Goal: Task Accomplishment & Management: Manage account settings

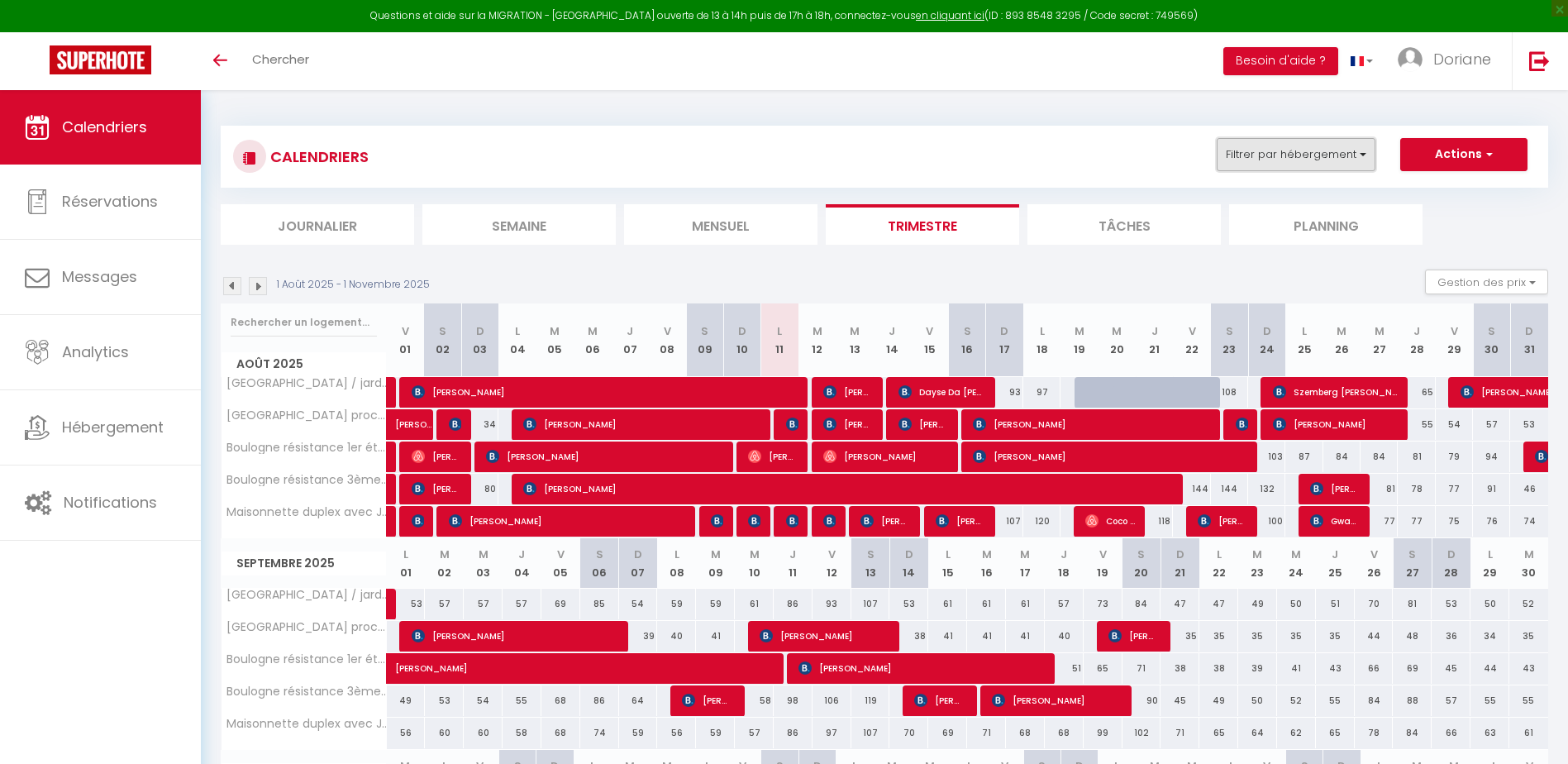
click at [1291, 158] on button "Filtrer par hébergement" at bounding box center [1296, 155] width 158 height 33
click at [1535, 74] on link at bounding box center [1538, 61] width 55 height 58
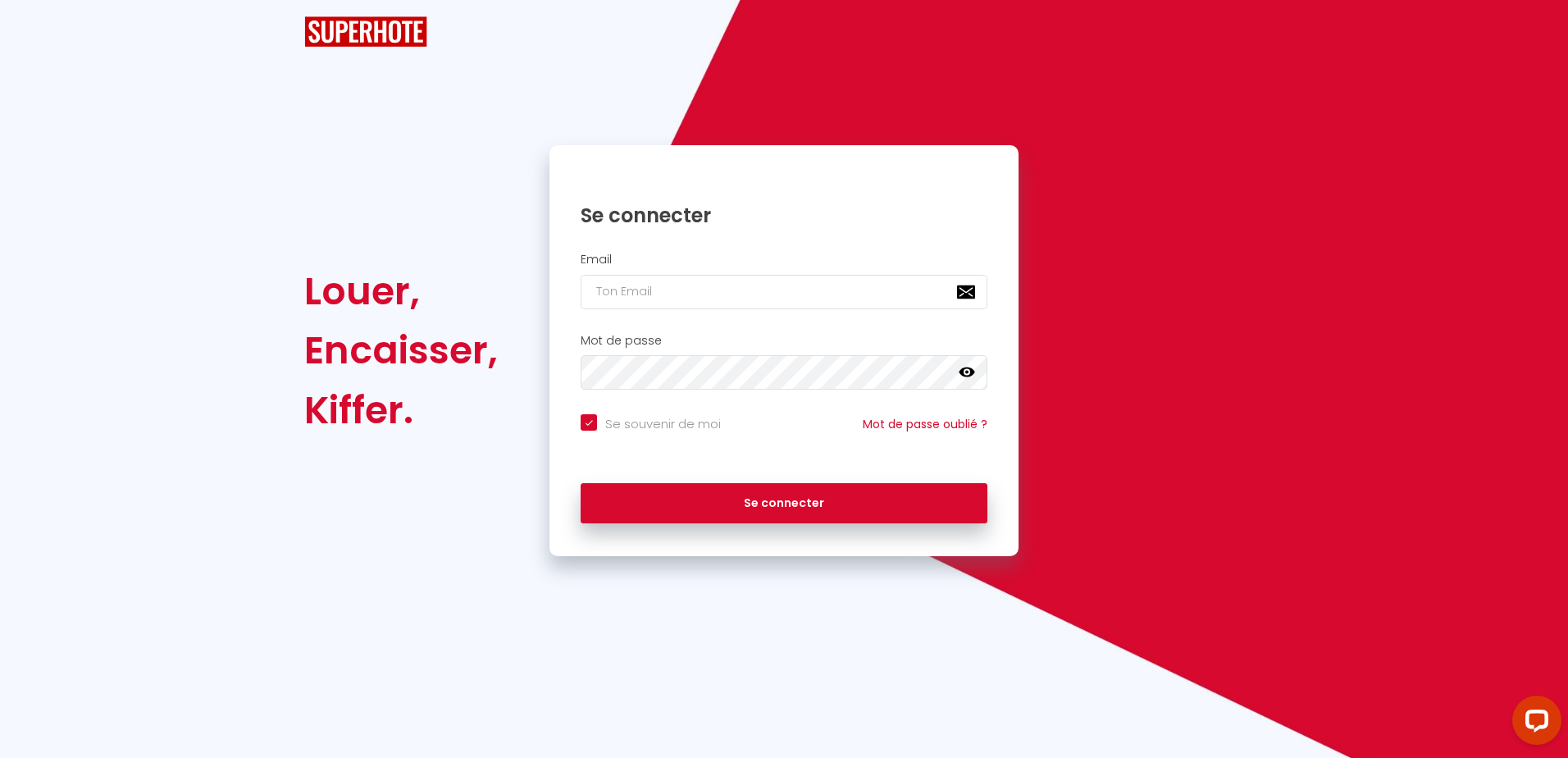
checkbox input "true"
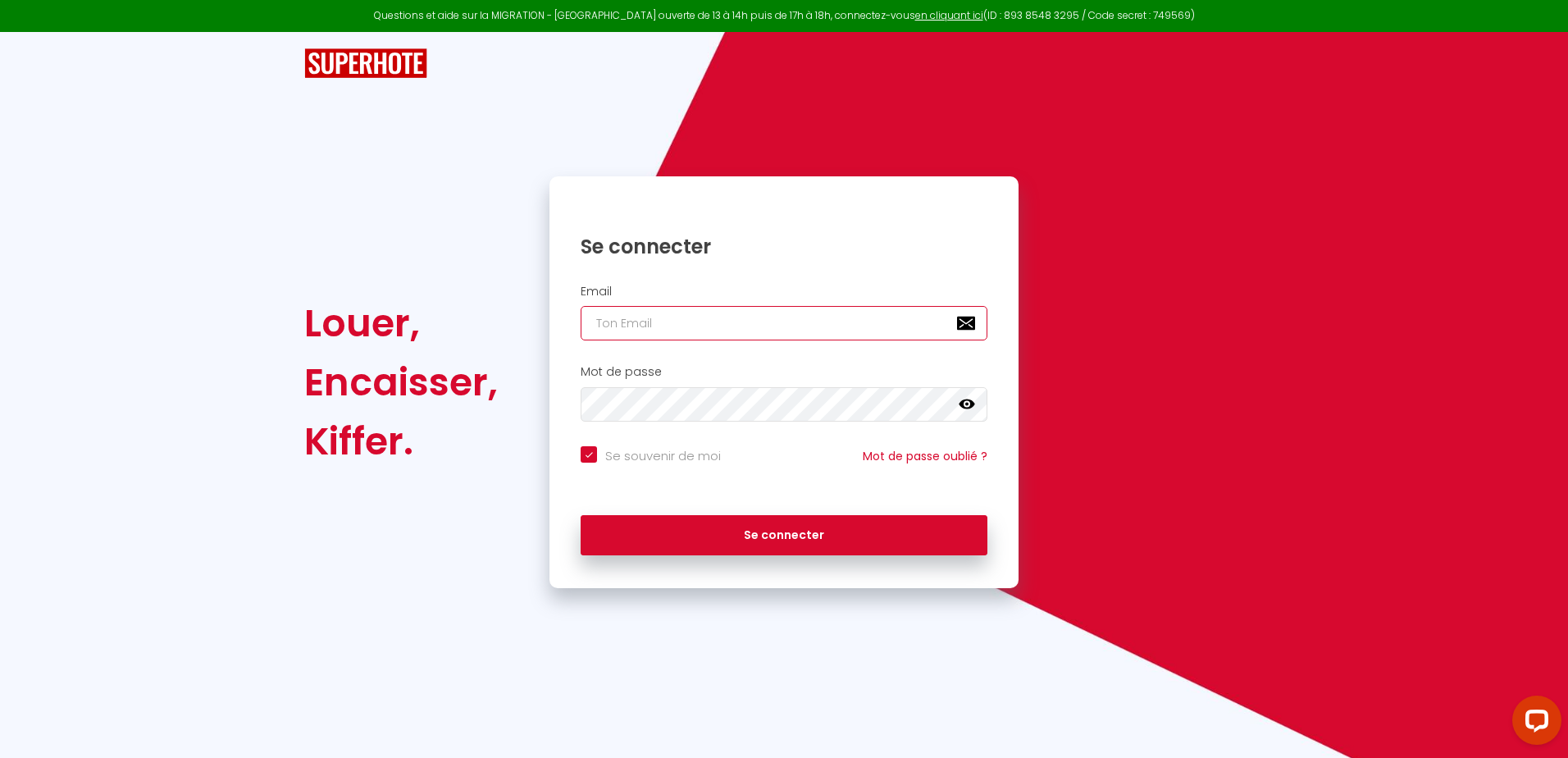
type input "[EMAIL_ADDRESS][DOMAIN_NAME]"
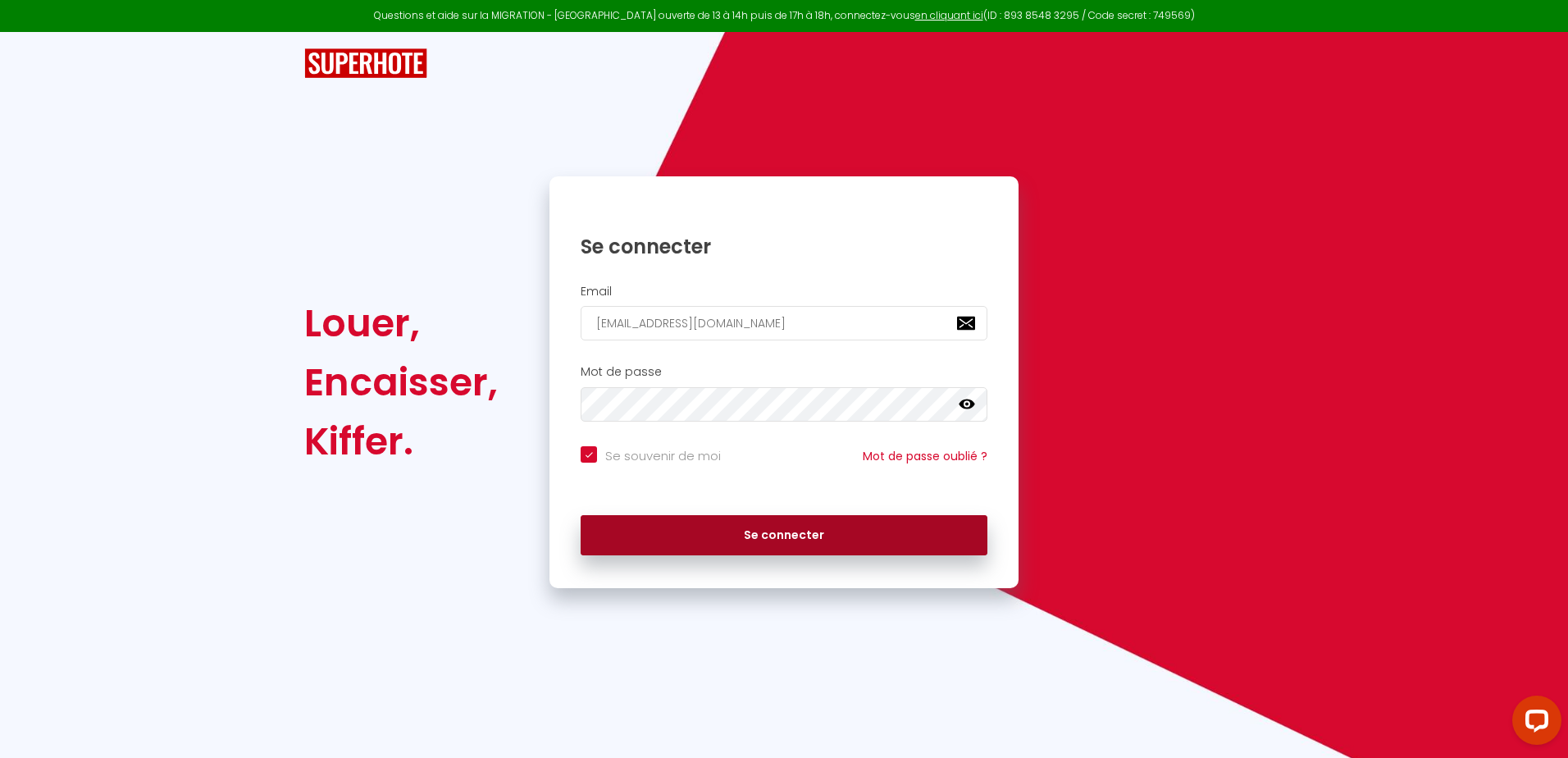
click at [866, 538] on button "Se connecter" at bounding box center [784, 536] width 406 height 41
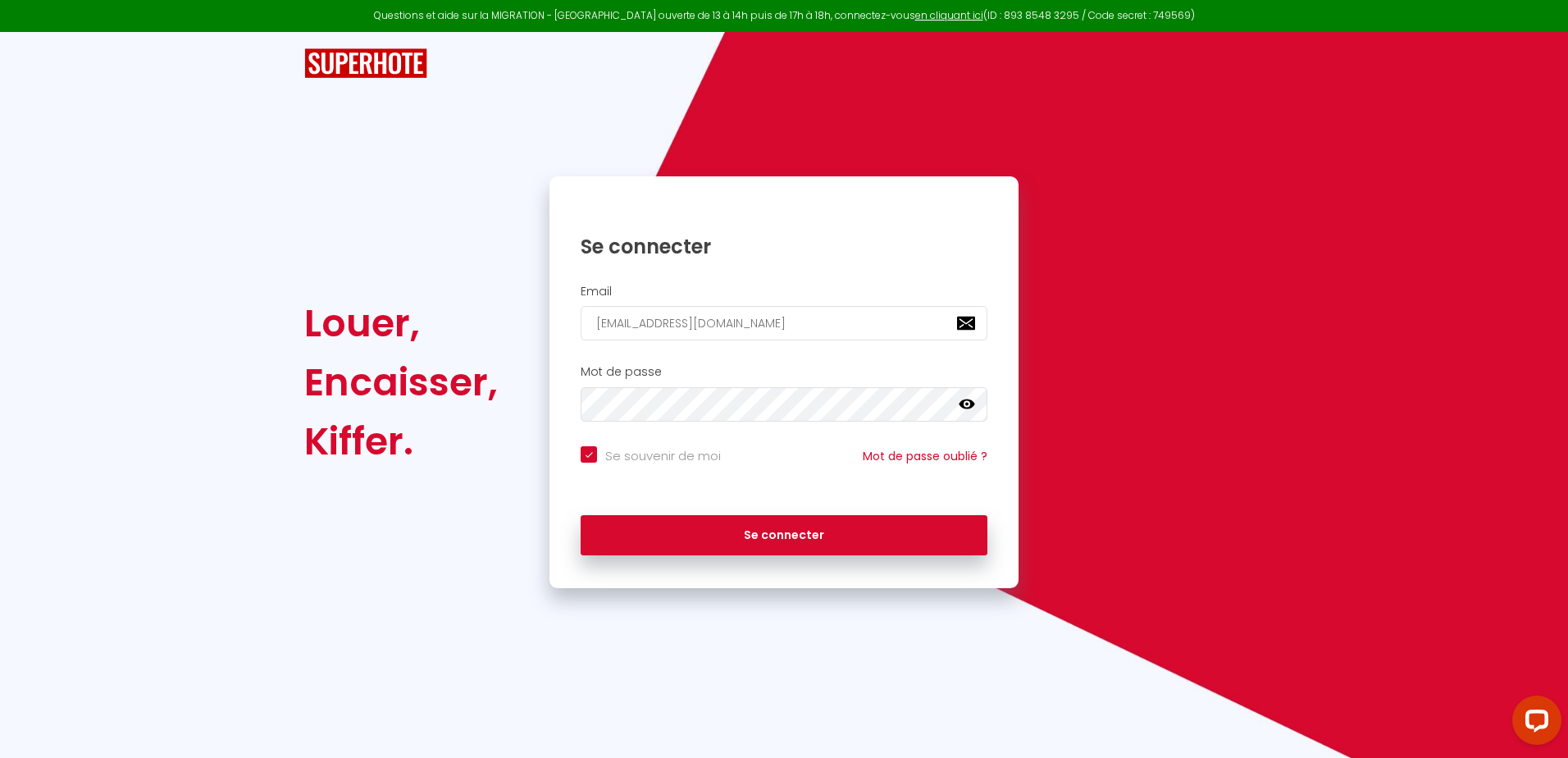
checkbox input "true"
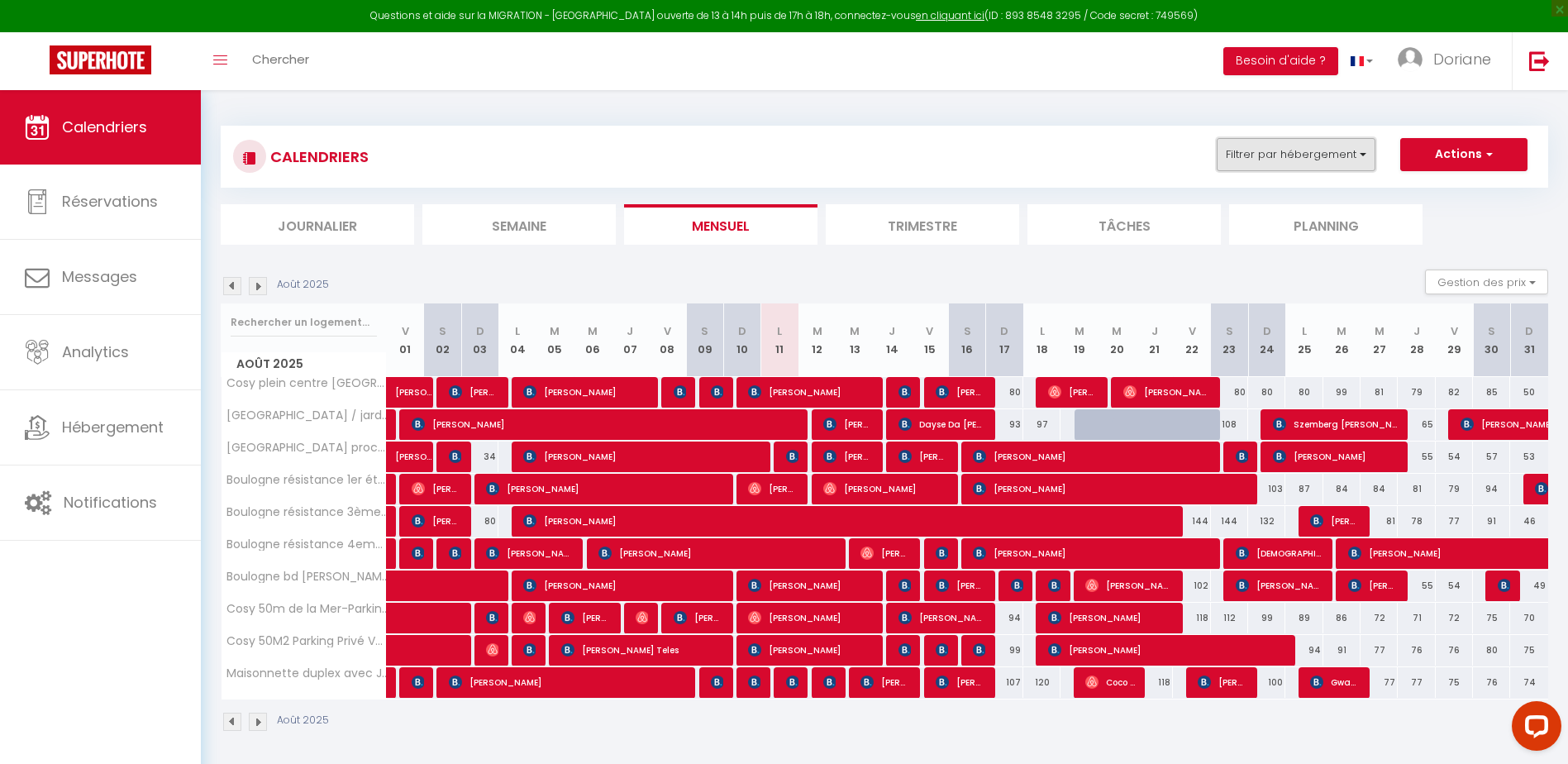
click at [1340, 157] on button "Filtrer par hébergement" at bounding box center [1296, 155] width 158 height 33
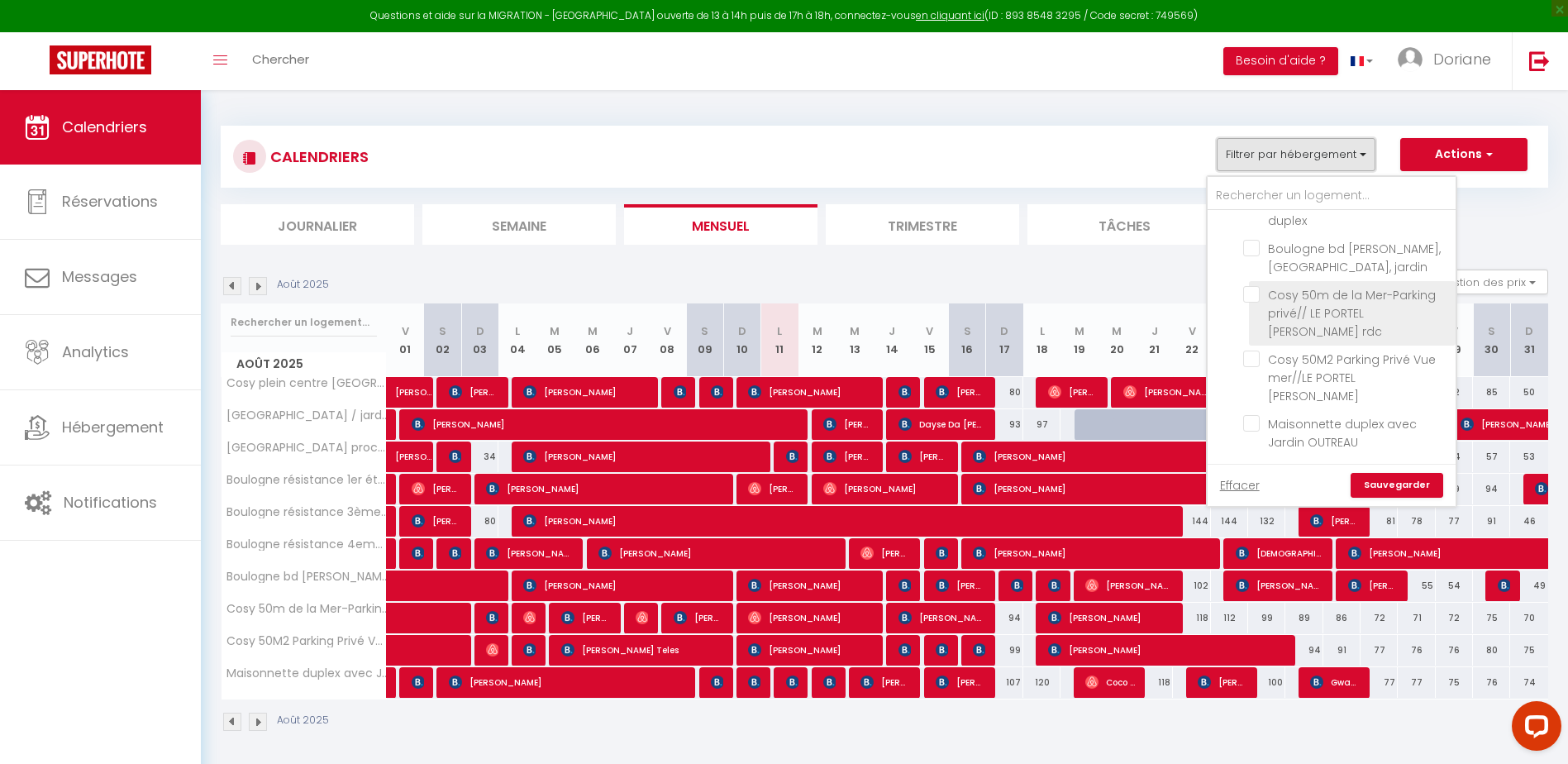
scroll to position [51, 0]
click at [1277, 355] on li "Boulogne résistance 3ème étage" at bounding box center [1352, 331] width 207 height 46
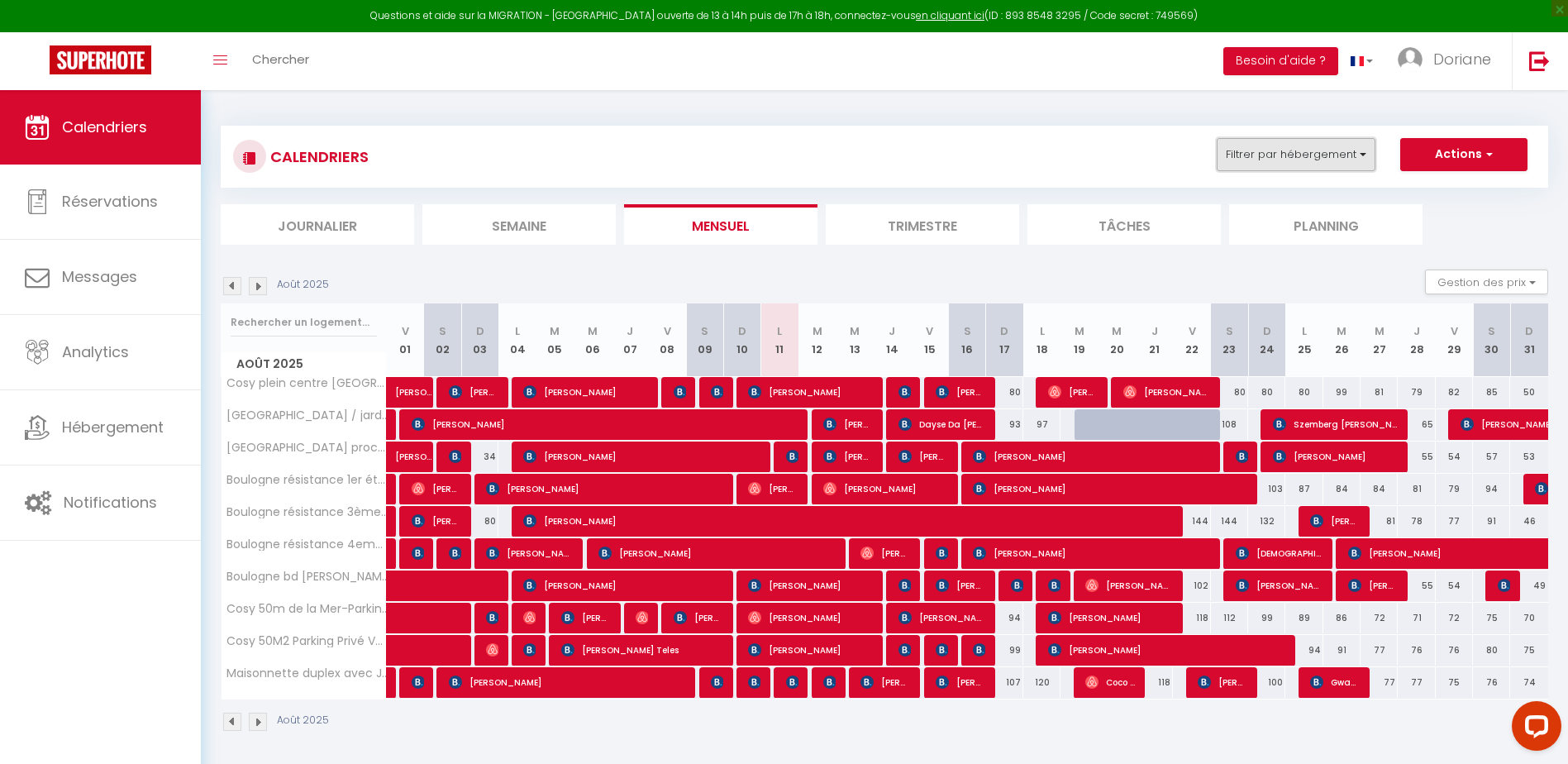
click at [1304, 157] on button "Filtrer par hébergement" at bounding box center [1296, 155] width 158 height 33
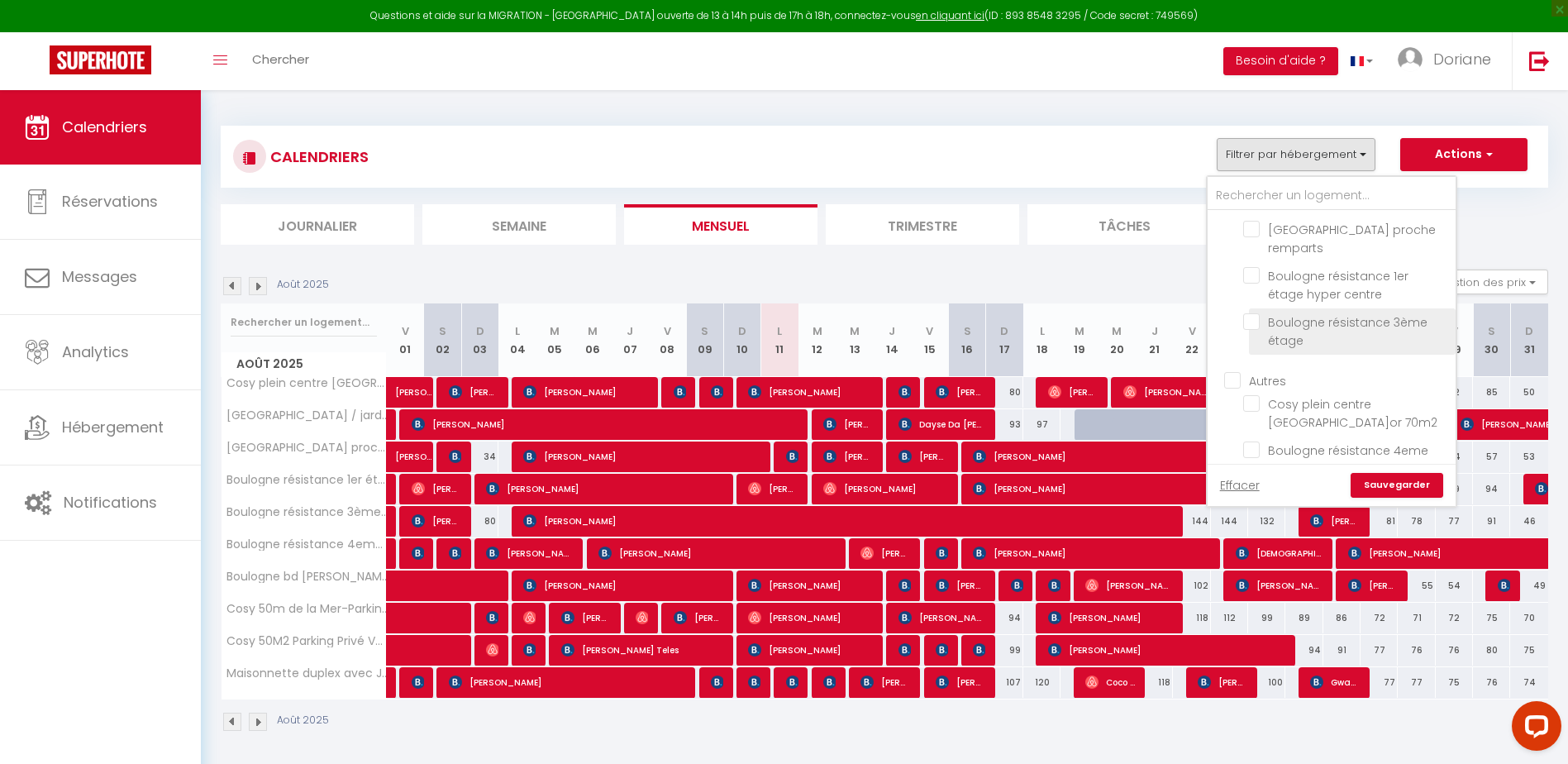
click at [1253, 330] on input "Boulogne résistance 3ème étage" at bounding box center [1346, 321] width 207 height 17
checkbox input "true"
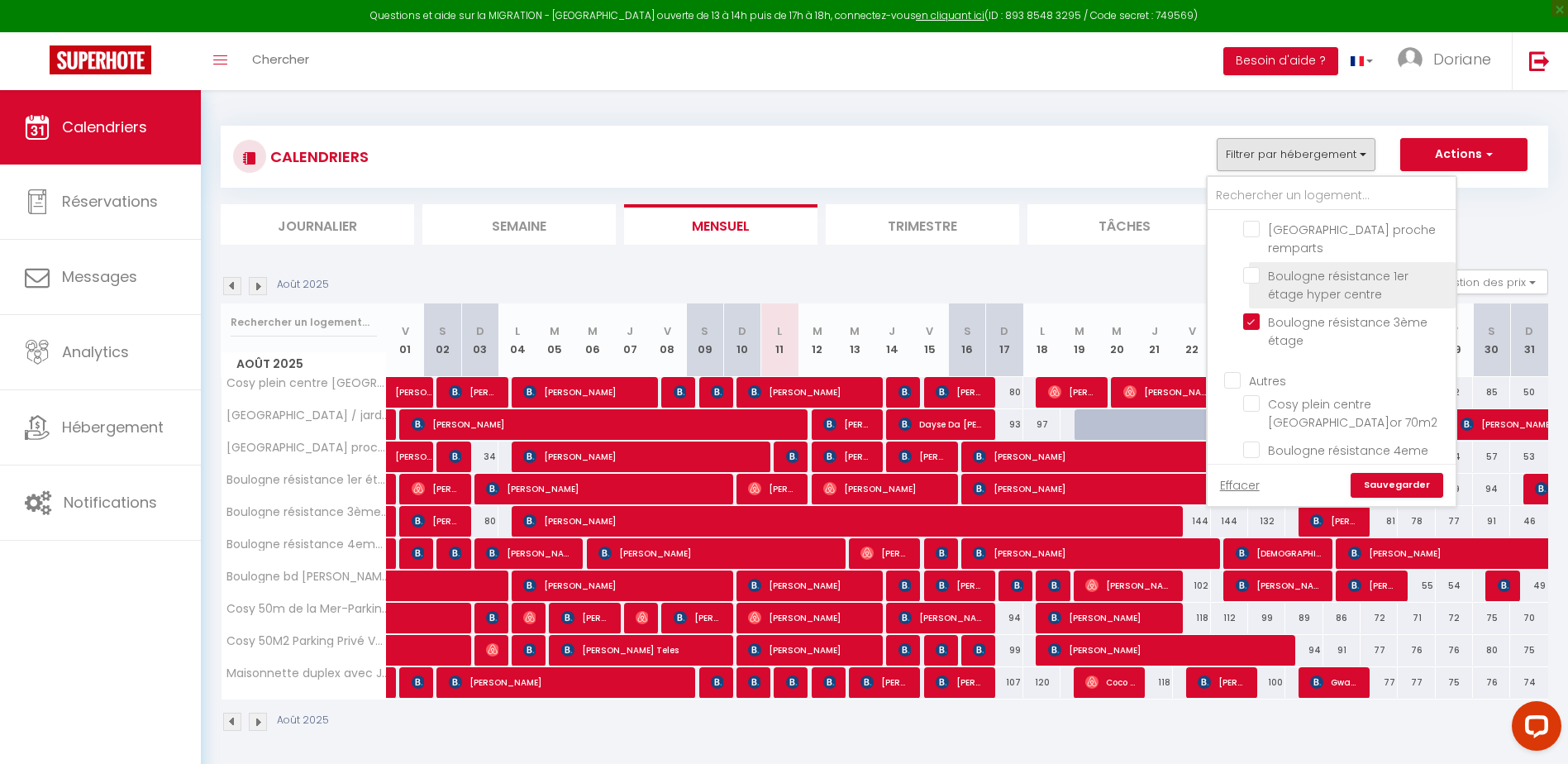
checkbox input "false"
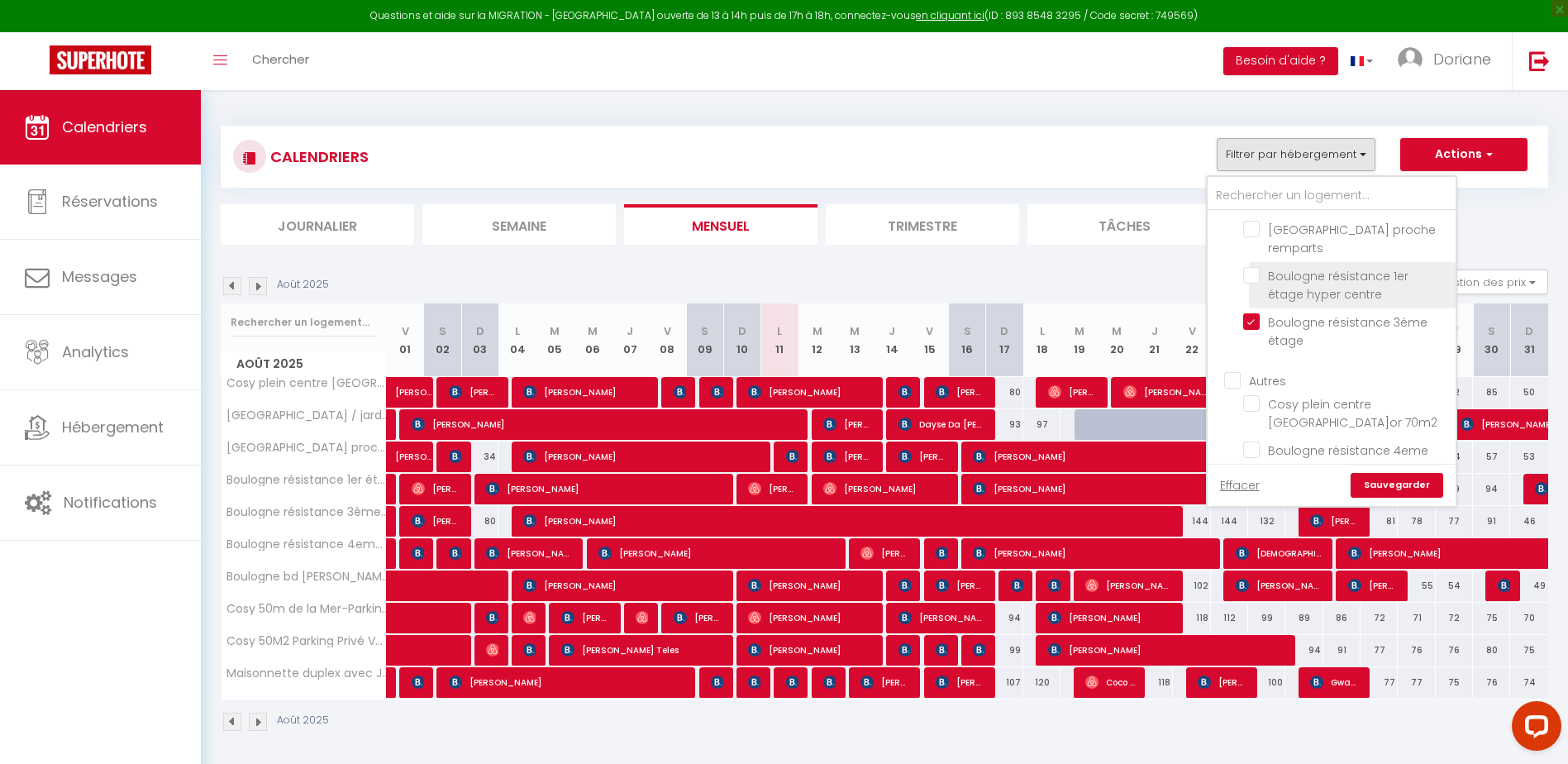
checkbox input "false"
click at [1255, 284] on input "Boulogne résistance 1er étage hyper centre" at bounding box center [1346, 275] width 207 height 17
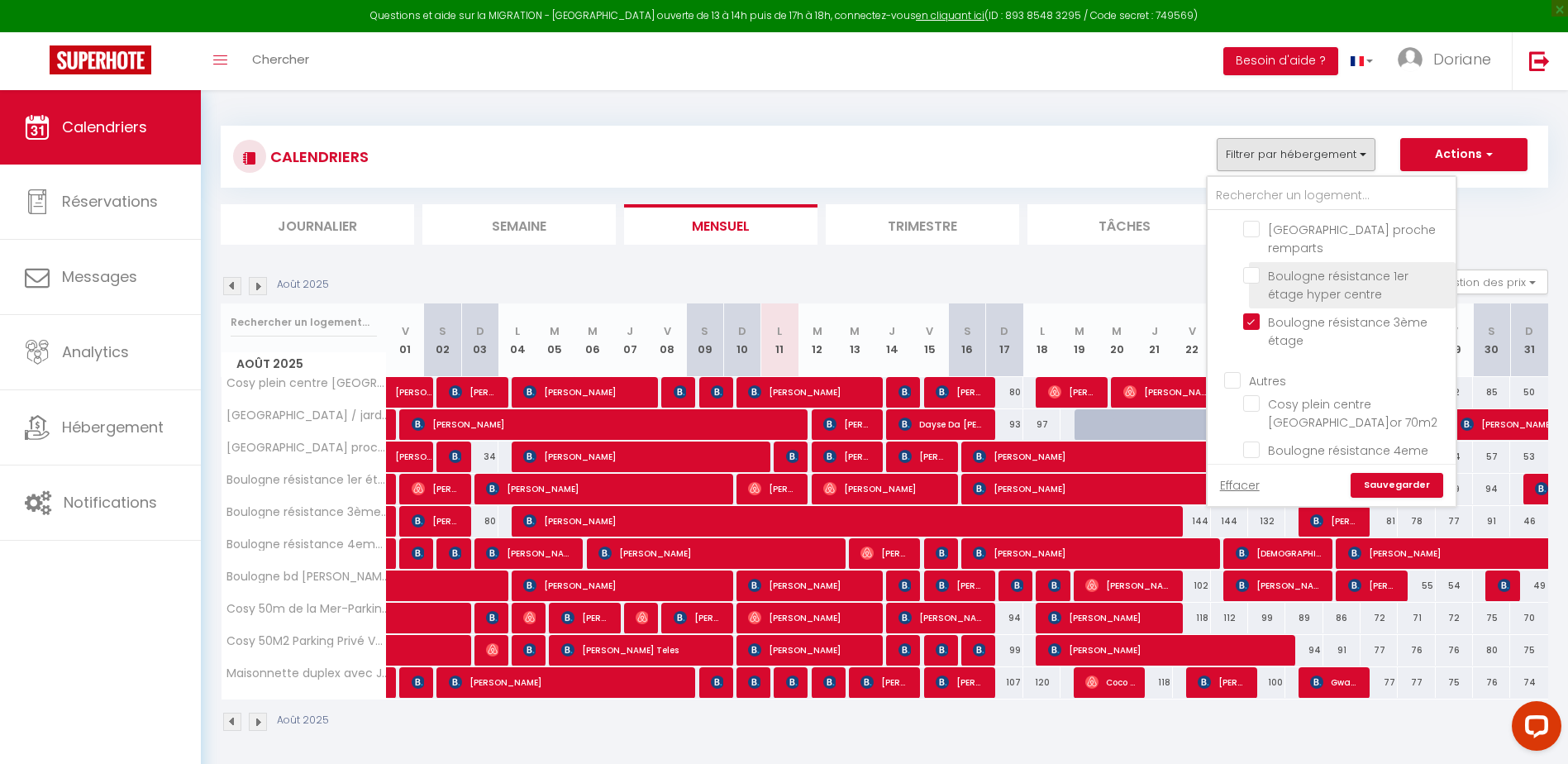
checkbox input "true"
checkbox input "false"
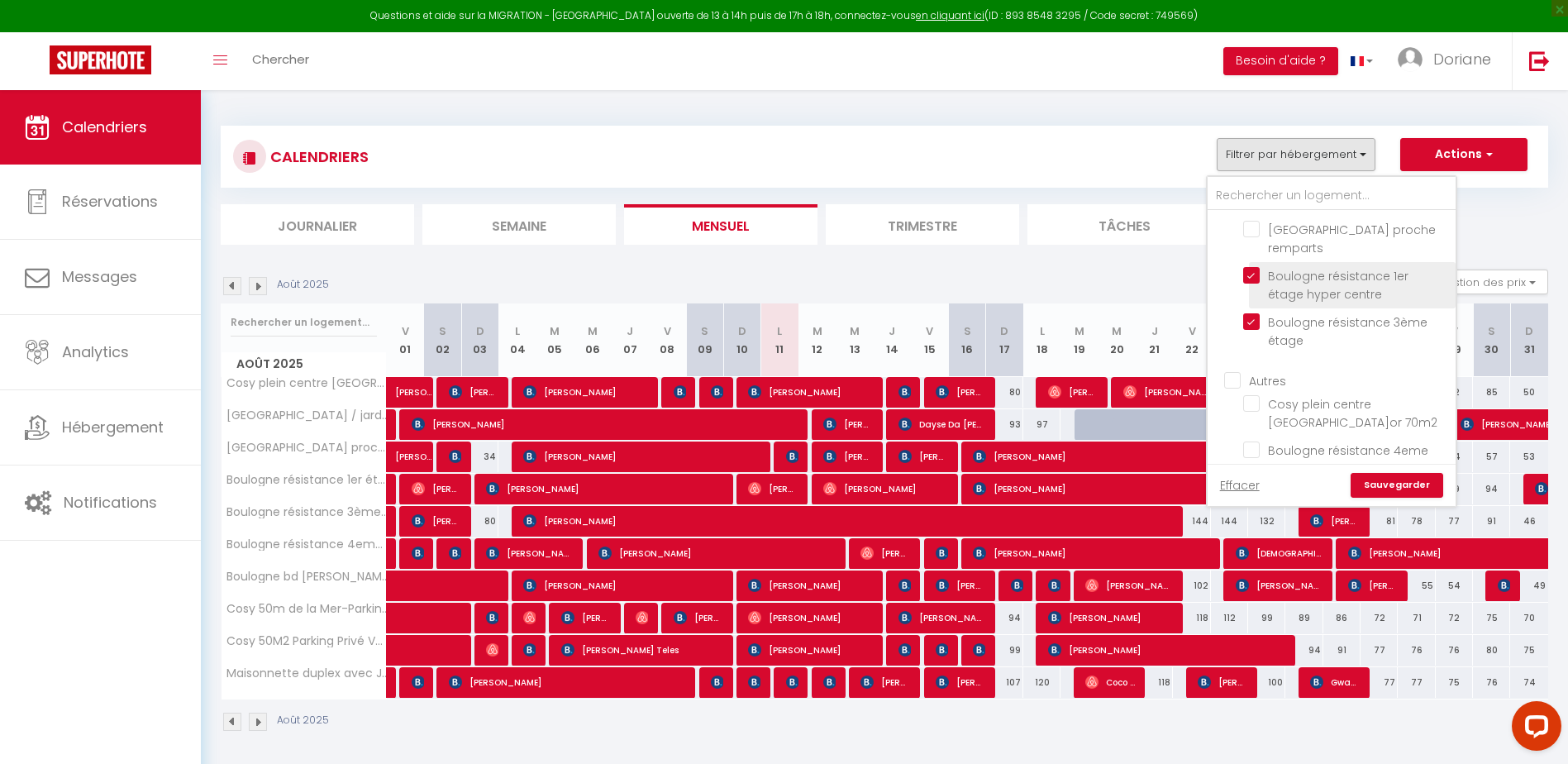
checkbox input "false"
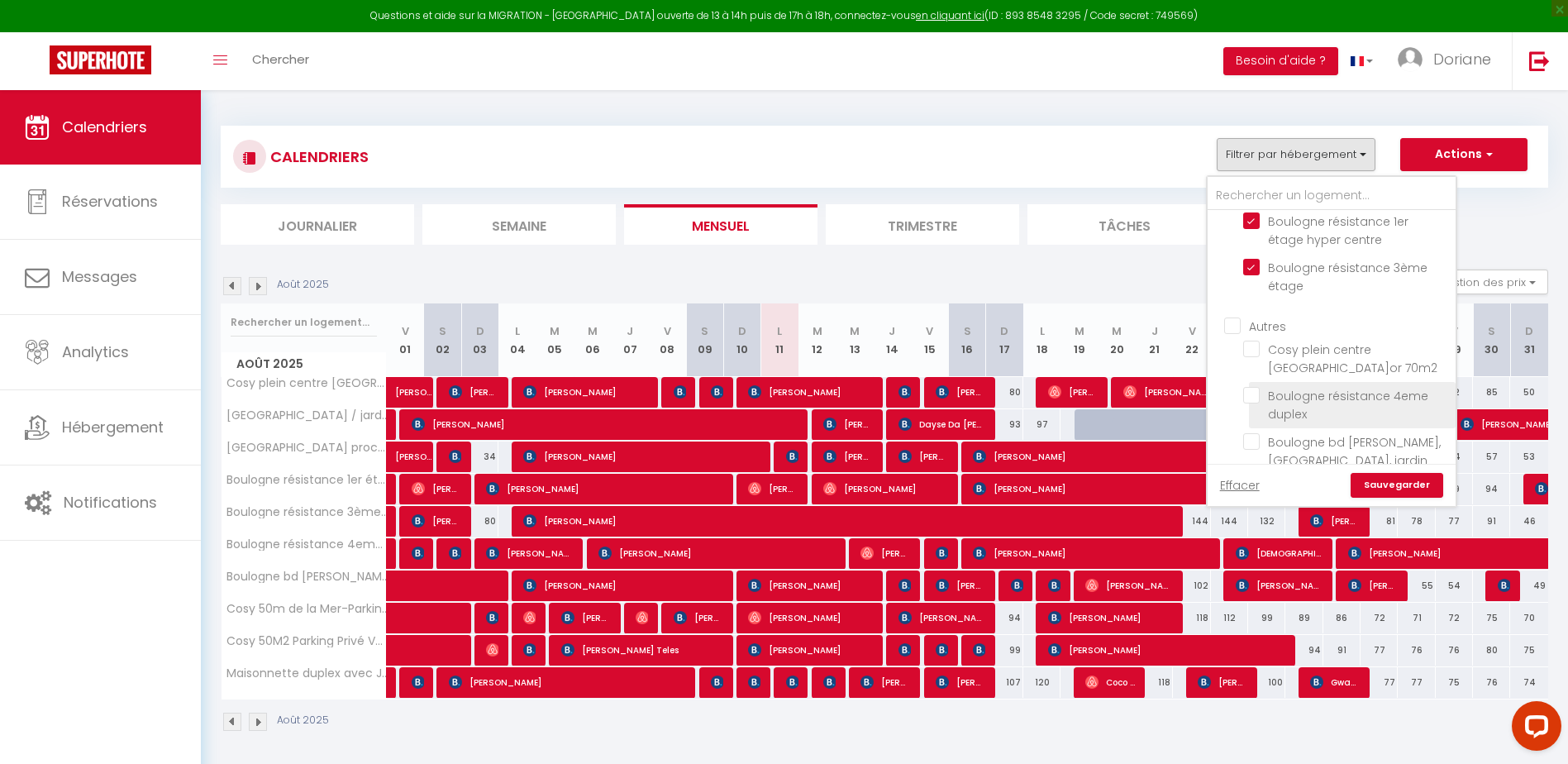
scroll to position [134, 0]
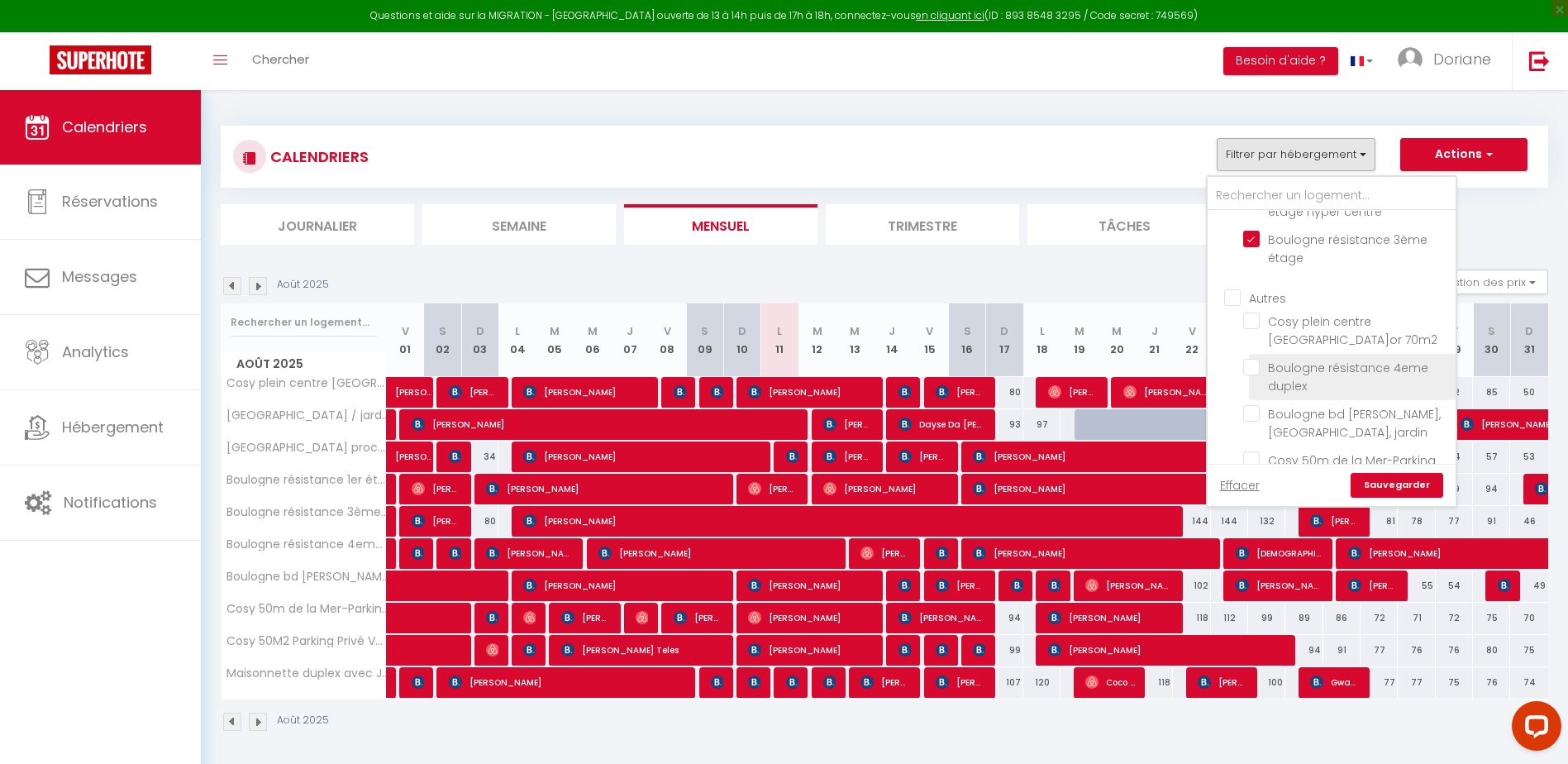
click at [1251, 375] on input "Boulogne résistance 4eme duplex" at bounding box center [1346, 366] width 207 height 17
checkbox input "true"
checkbox input "false"
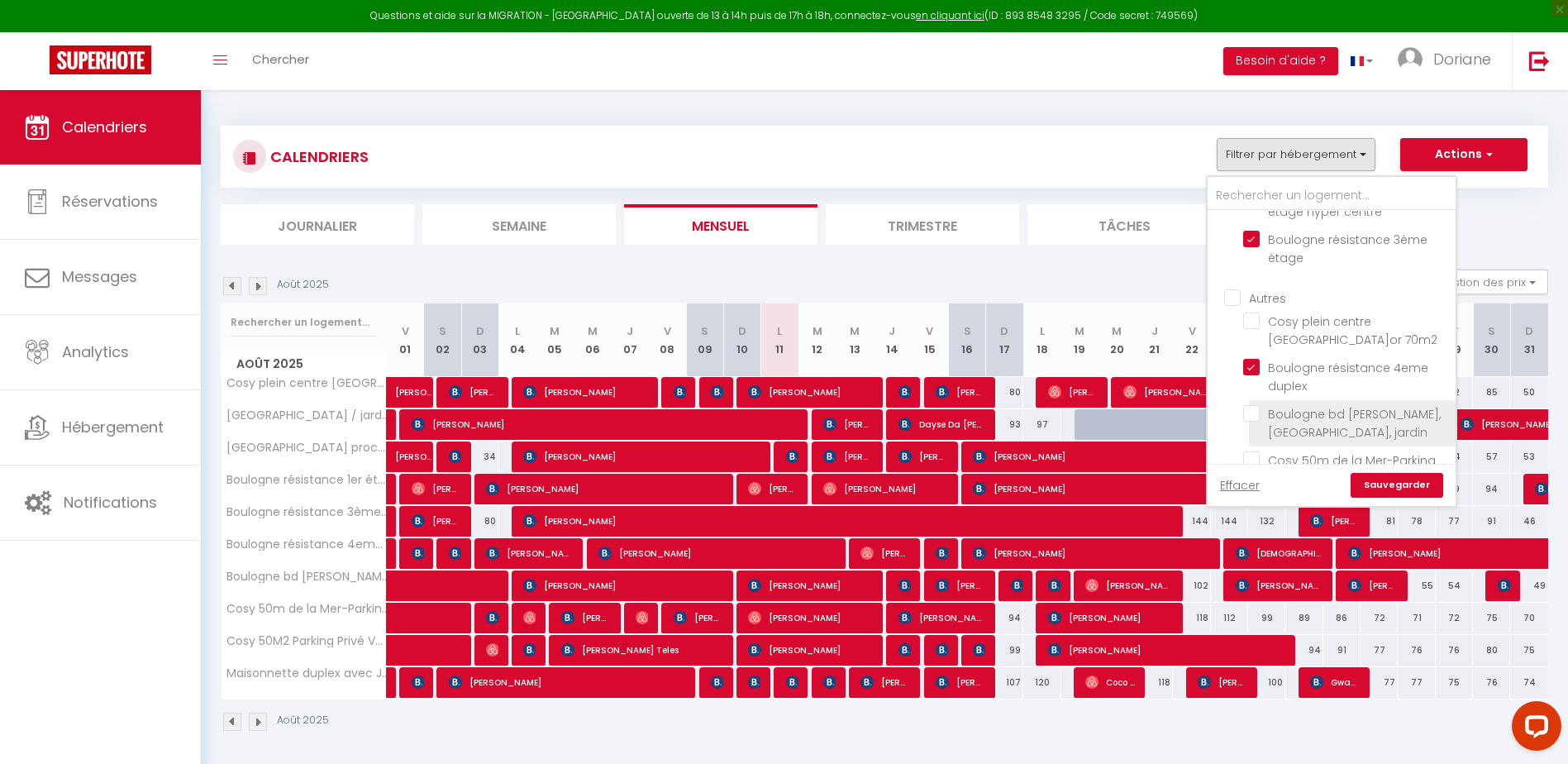
checkbox input "false"
click at [1431, 483] on link "Sauvegarder" at bounding box center [1397, 486] width 92 height 25
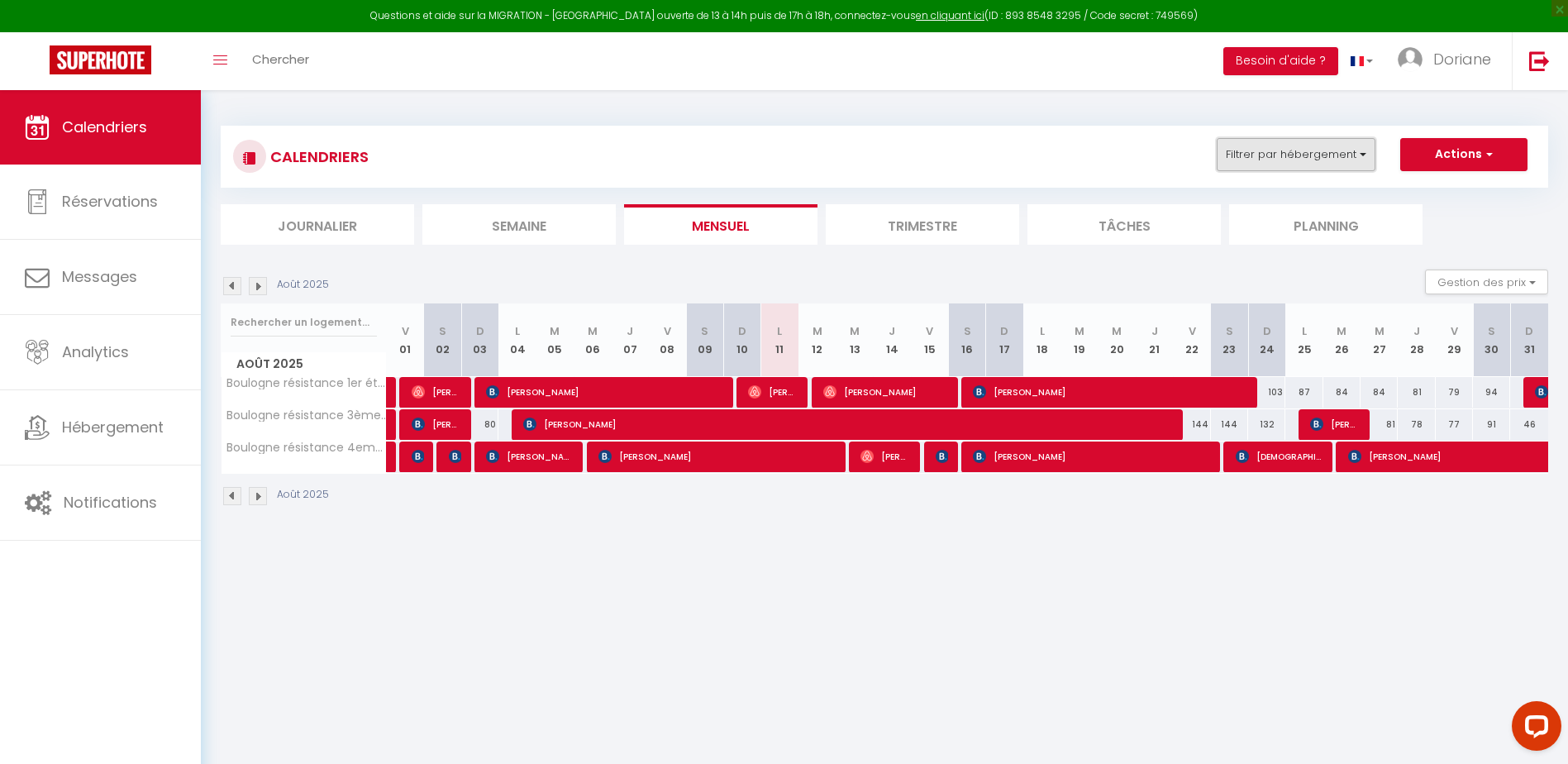
click at [1333, 165] on button "Filtrer par hébergement" at bounding box center [1296, 155] width 158 height 33
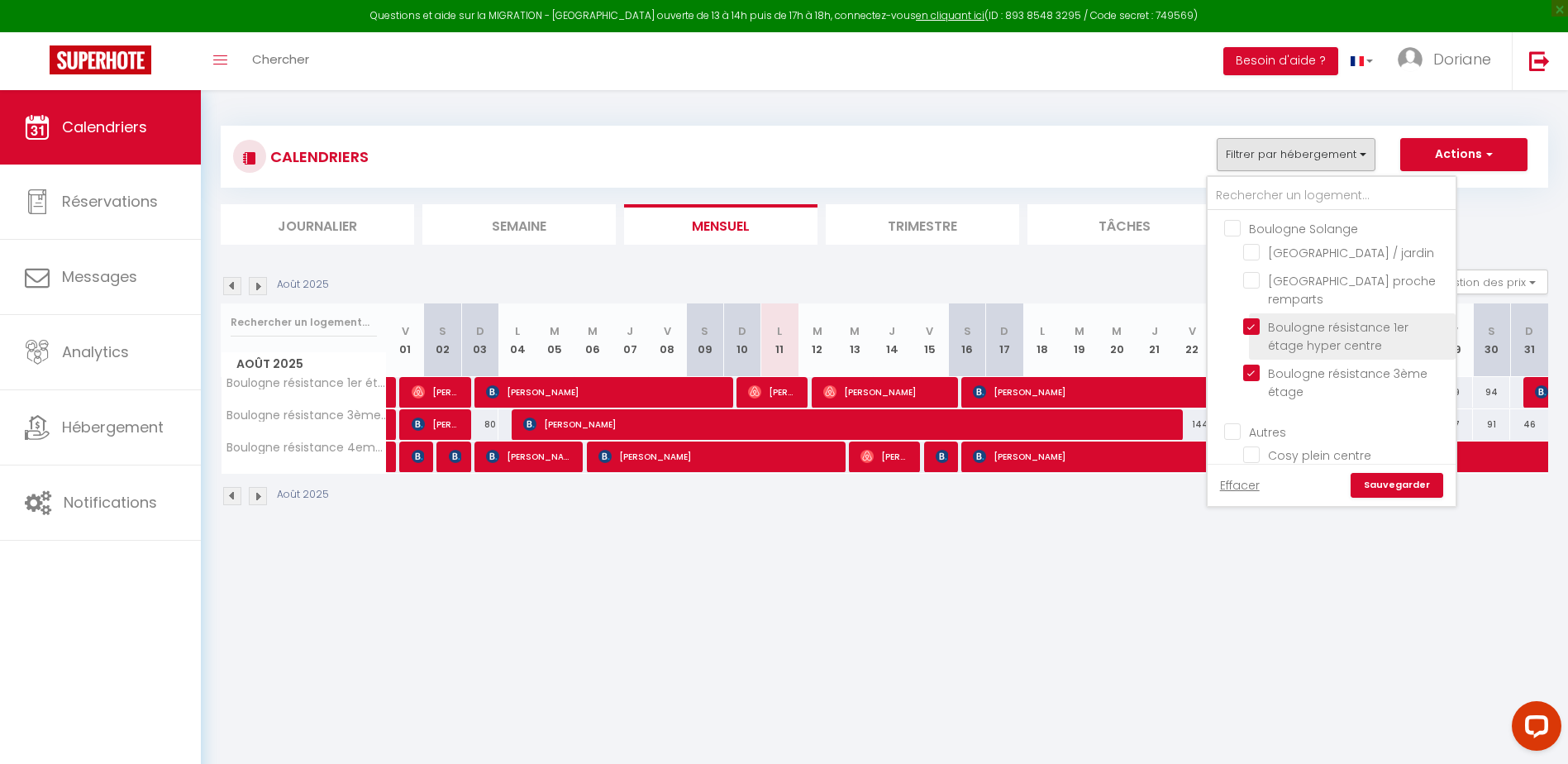
click at [1244, 335] on input "Boulogne résistance 1er étage hyper centre" at bounding box center [1346, 326] width 207 height 17
checkbox input "false"
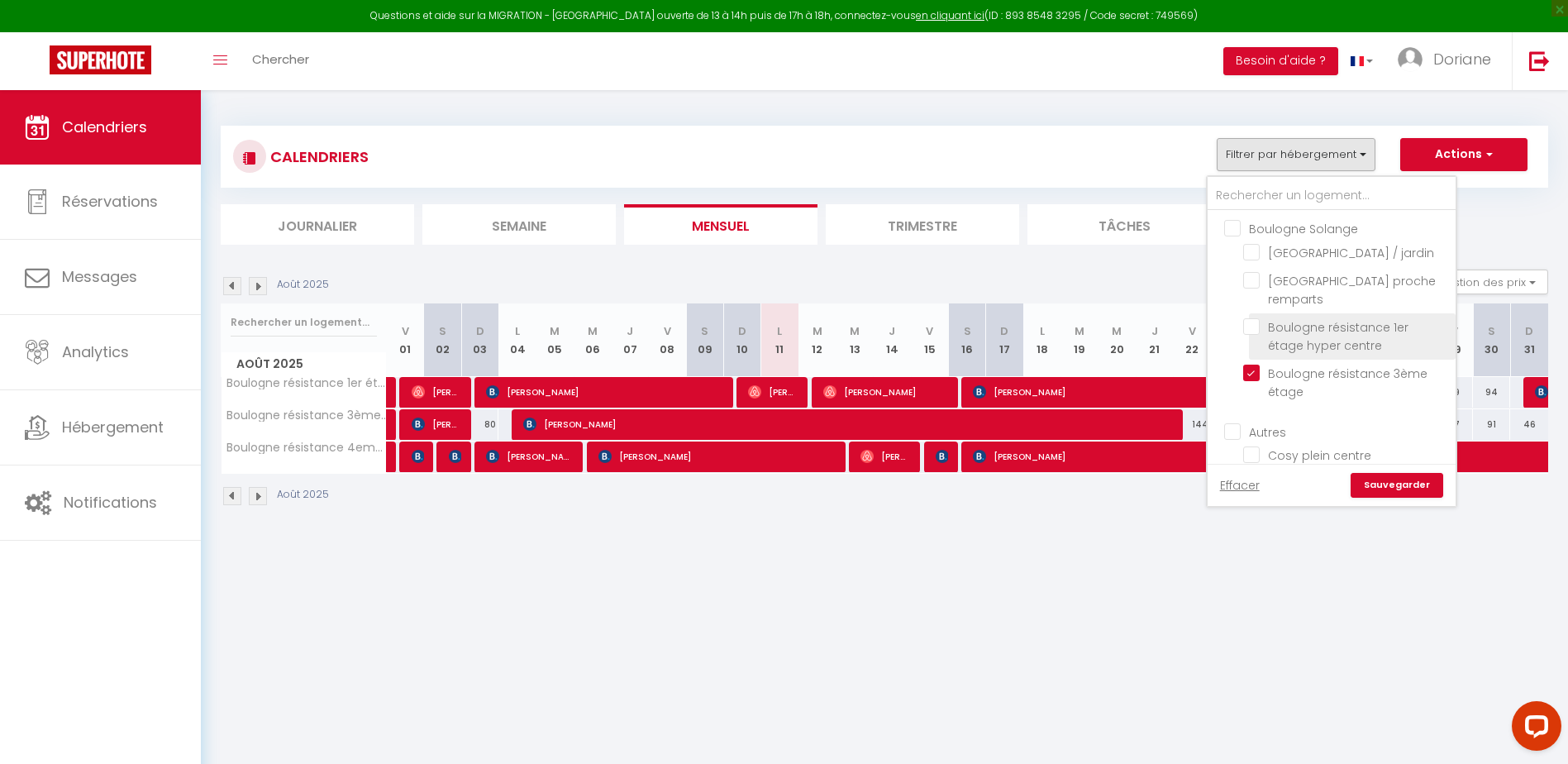
checkbox input "false"
drag, startPoint x: 1252, startPoint y: 388, endPoint x: 1250, endPoint y: 365, distance: 23.1
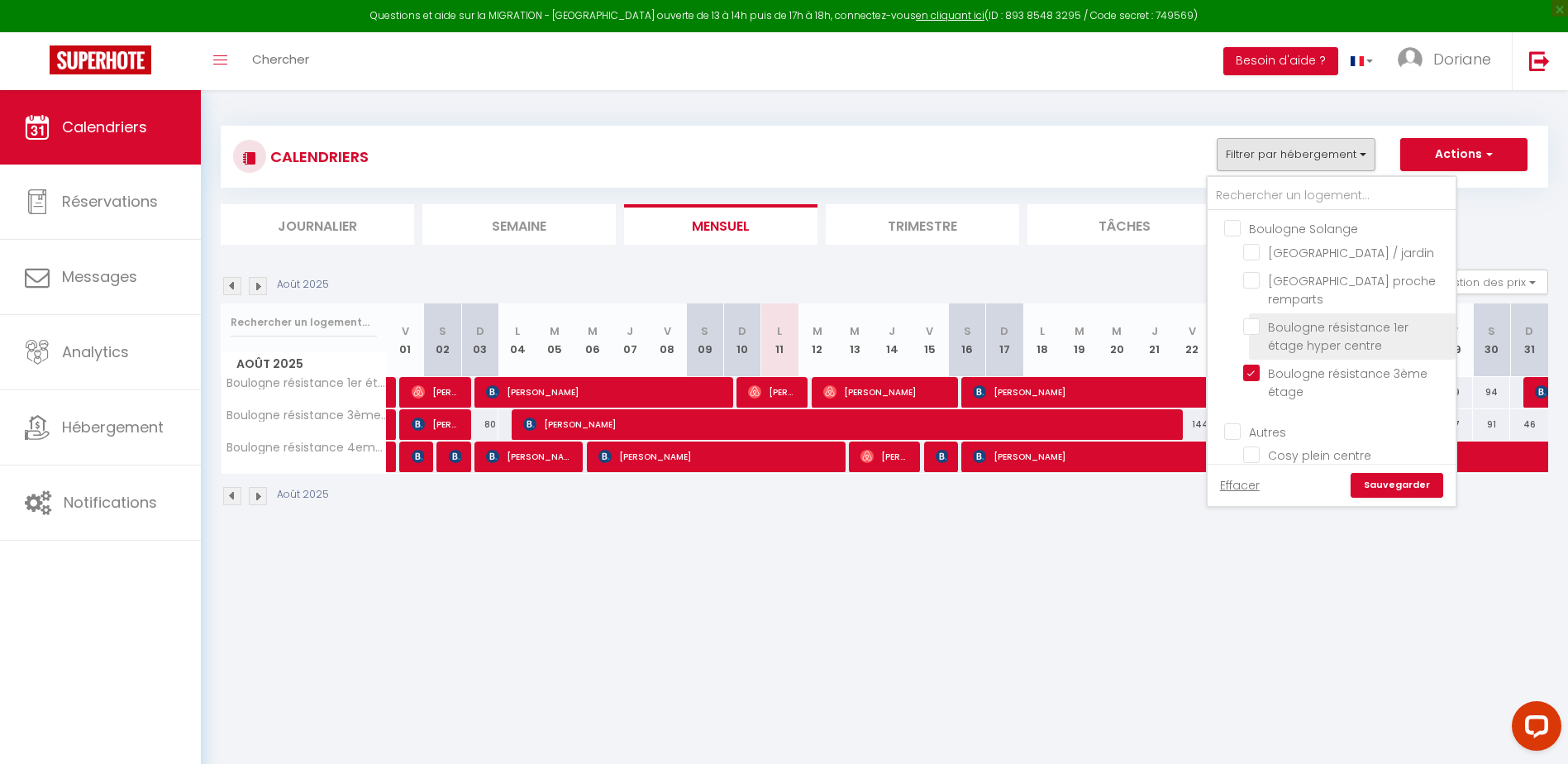
click at [1252, 381] on input "Boulogne résistance 3ème étage" at bounding box center [1346, 372] width 207 height 17
checkbox input "false"
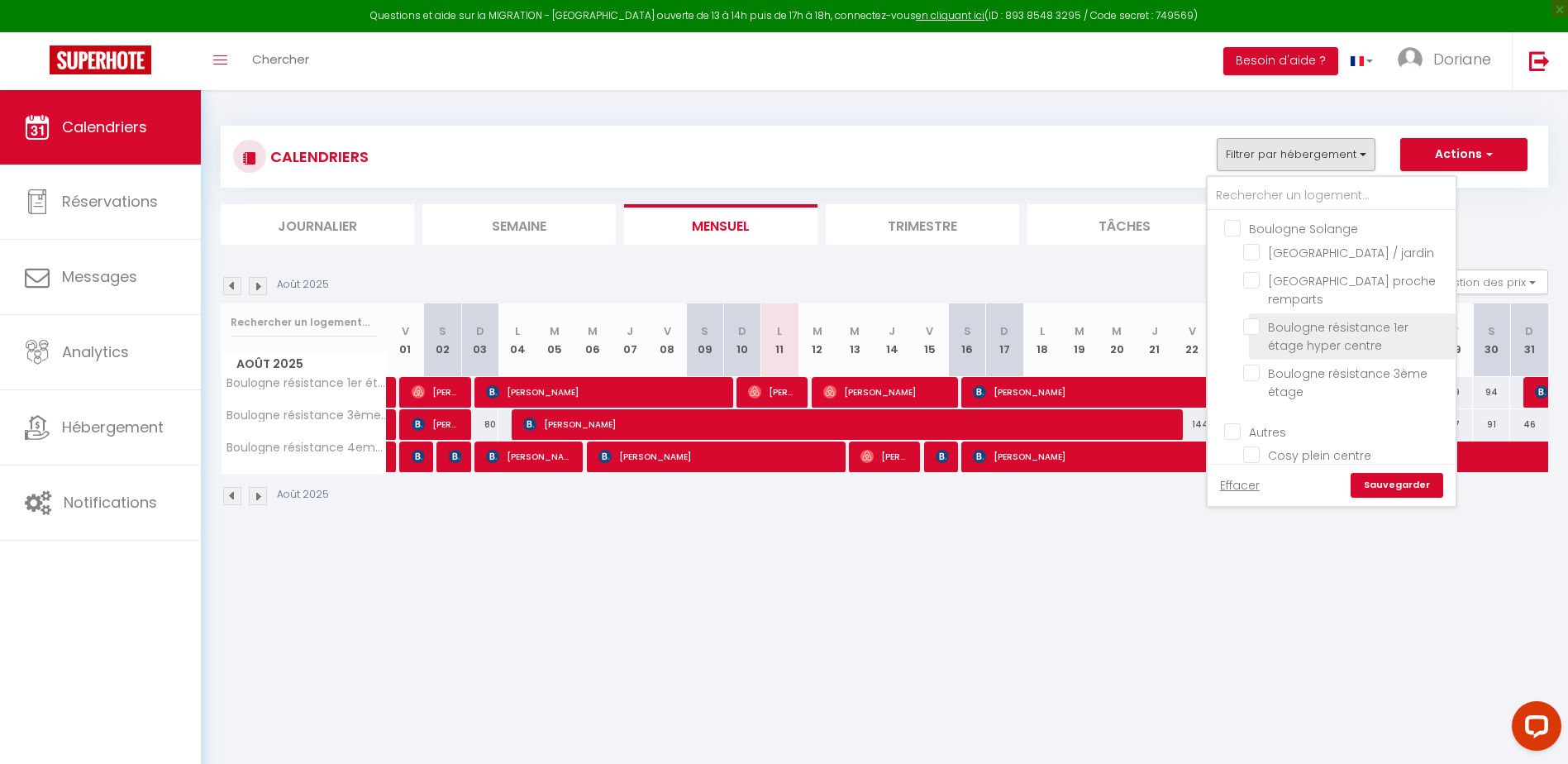
checkbox input "false"
click at [1255, 289] on input "[GEOGRAPHIC_DATA] proche remparts" at bounding box center [1346, 280] width 207 height 17
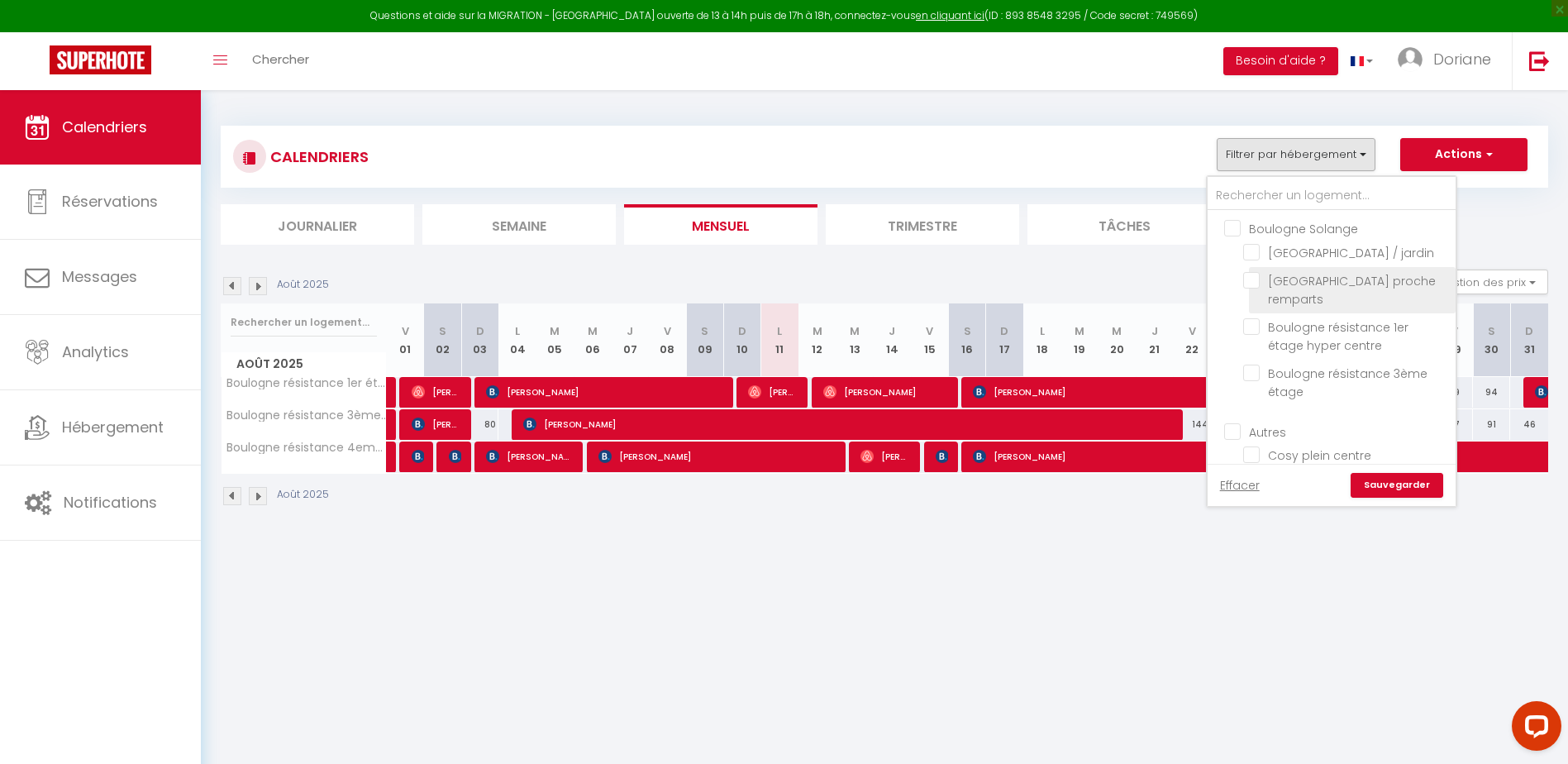
checkbox input "true"
checkbox input "false"
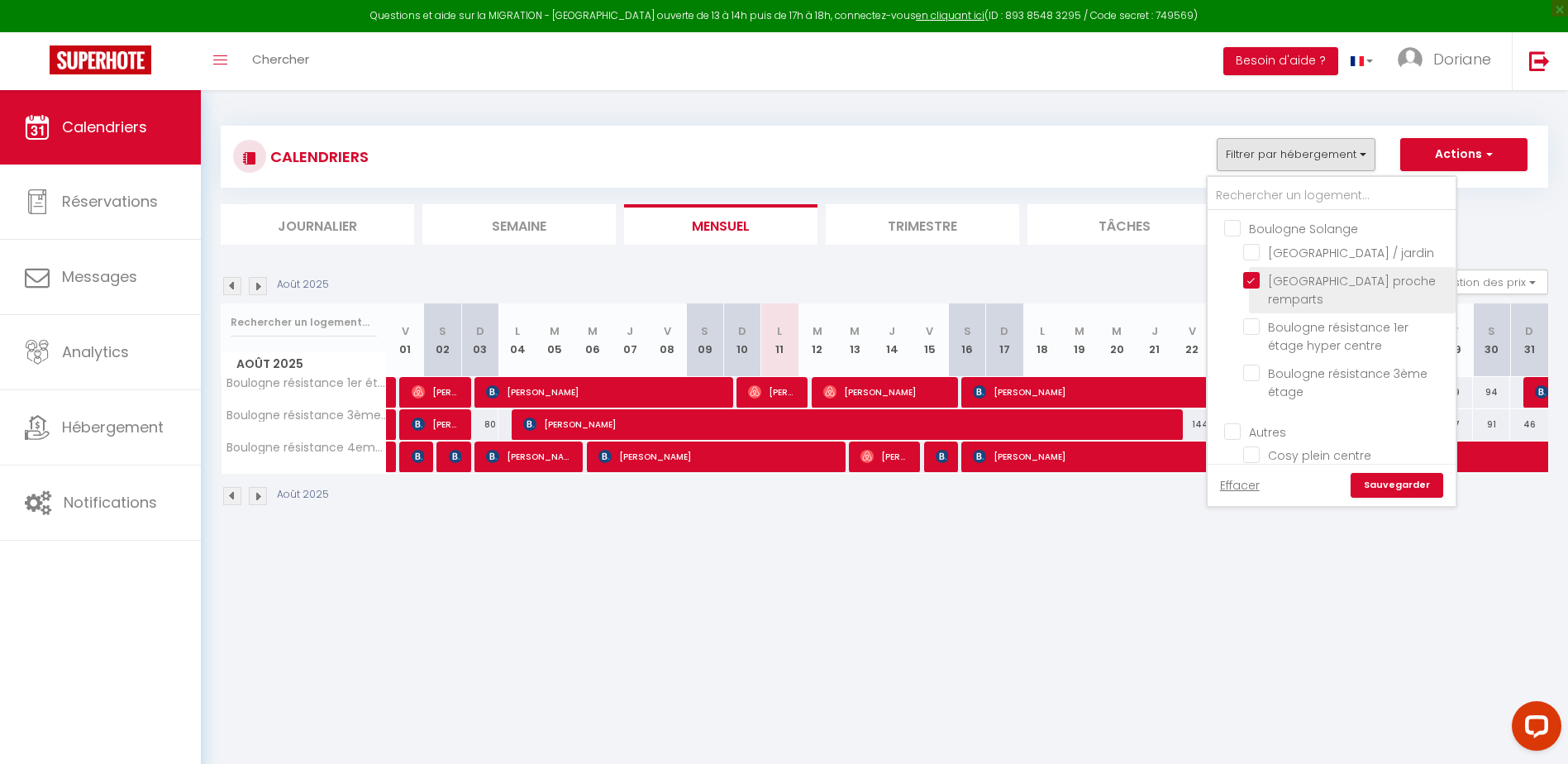
checkbox input "false"
drag, startPoint x: 1255, startPoint y: 255, endPoint x: 1264, endPoint y: 259, distance: 9.8
click at [1256, 254] on input "[GEOGRAPHIC_DATA] / jardin" at bounding box center [1346, 251] width 207 height 17
checkbox input "true"
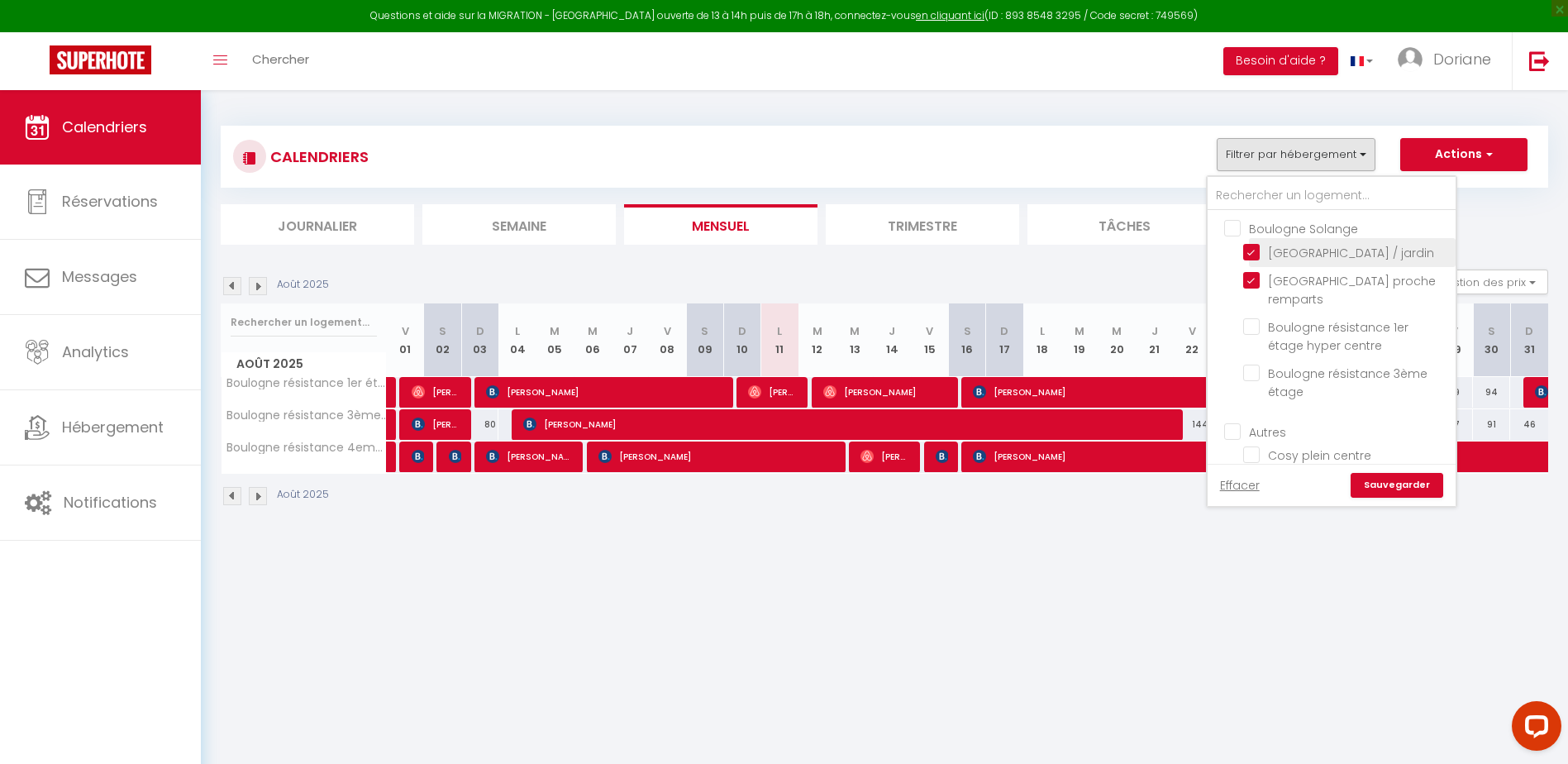
checkbox input "false"
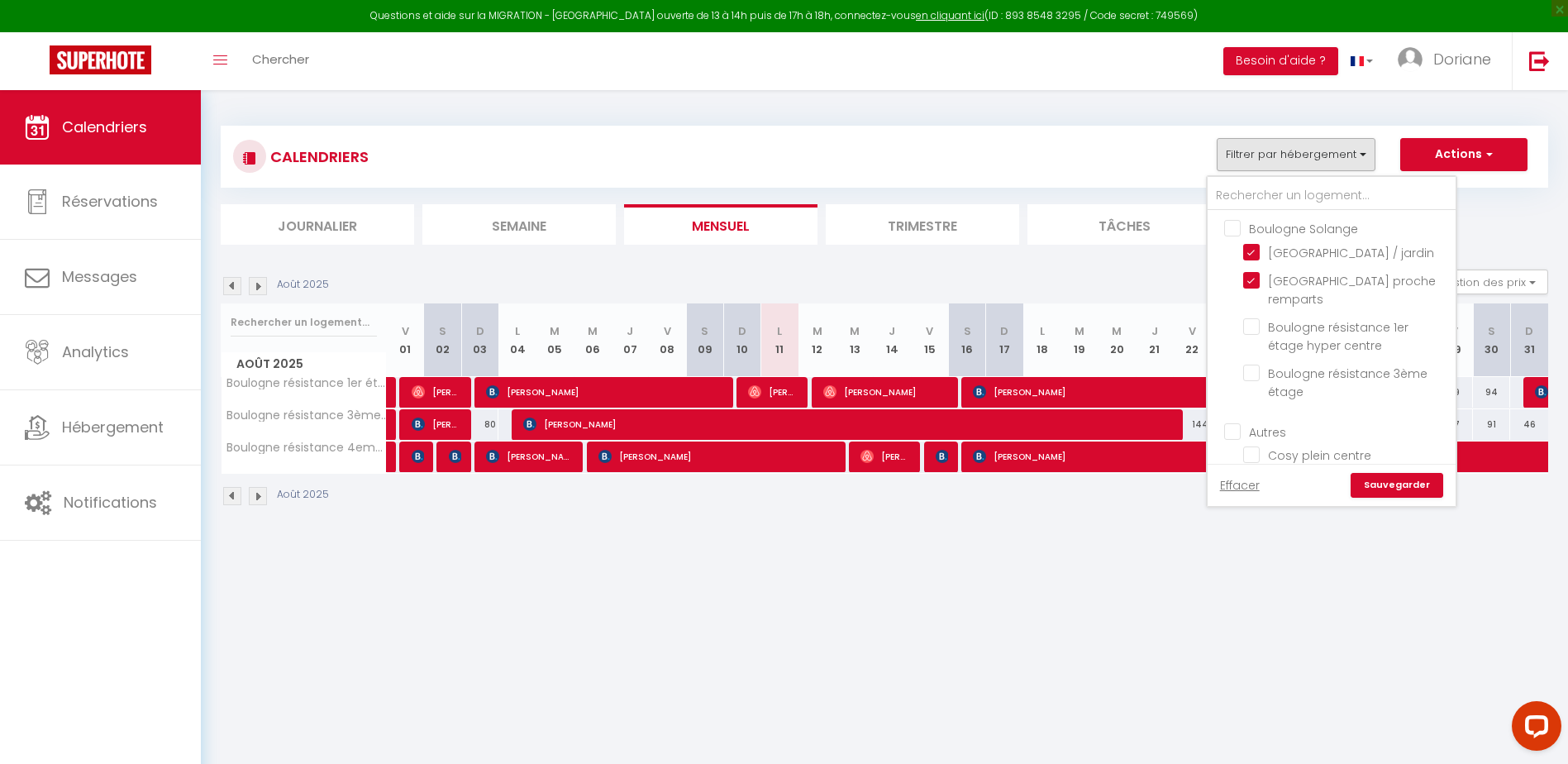
click at [1403, 473] on link "Sauvegarder" at bounding box center [1397, 486] width 92 height 25
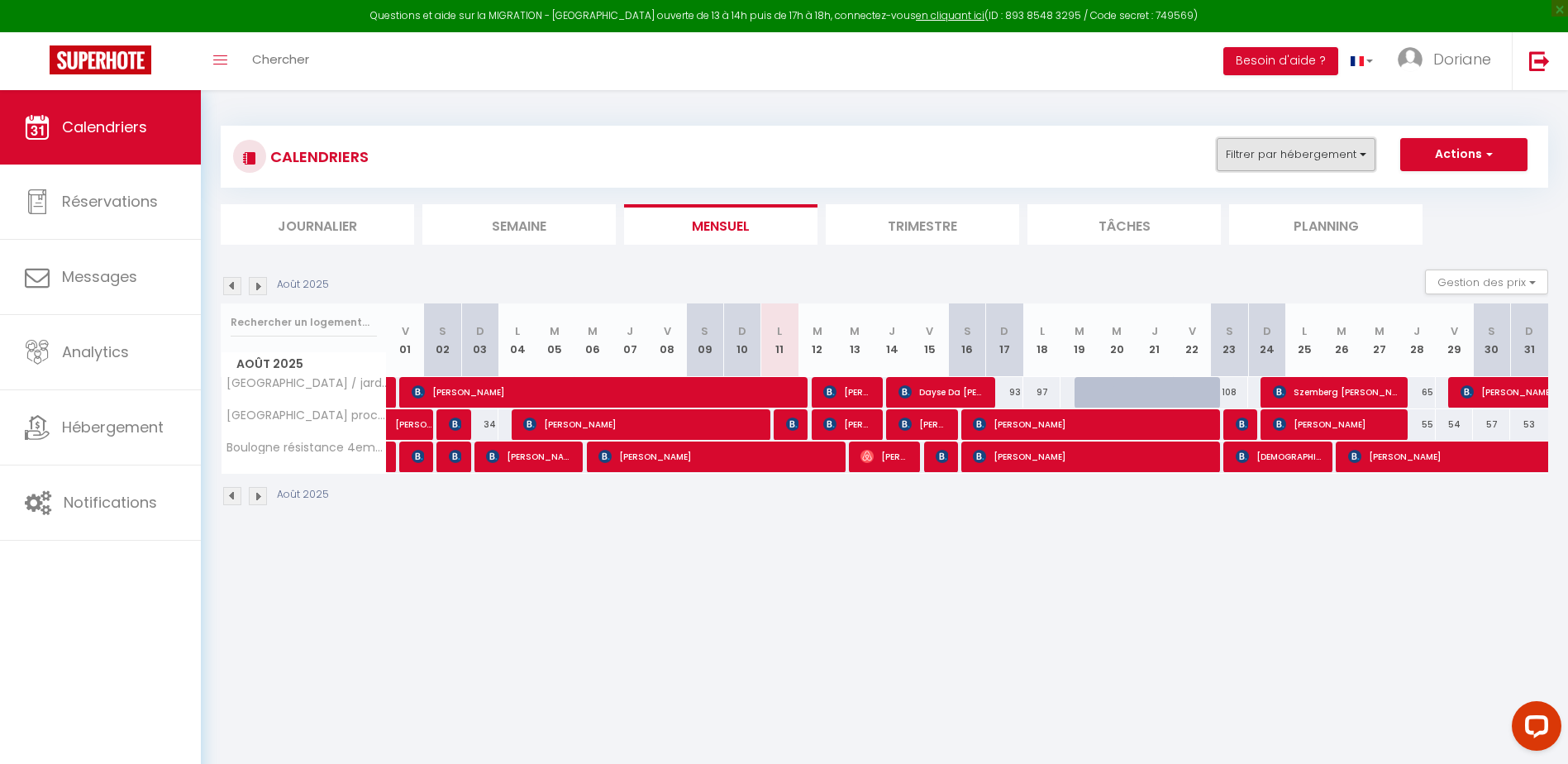
click at [1283, 158] on button "Filtrer par hébergement" at bounding box center [1296, 155] width 158 height 33
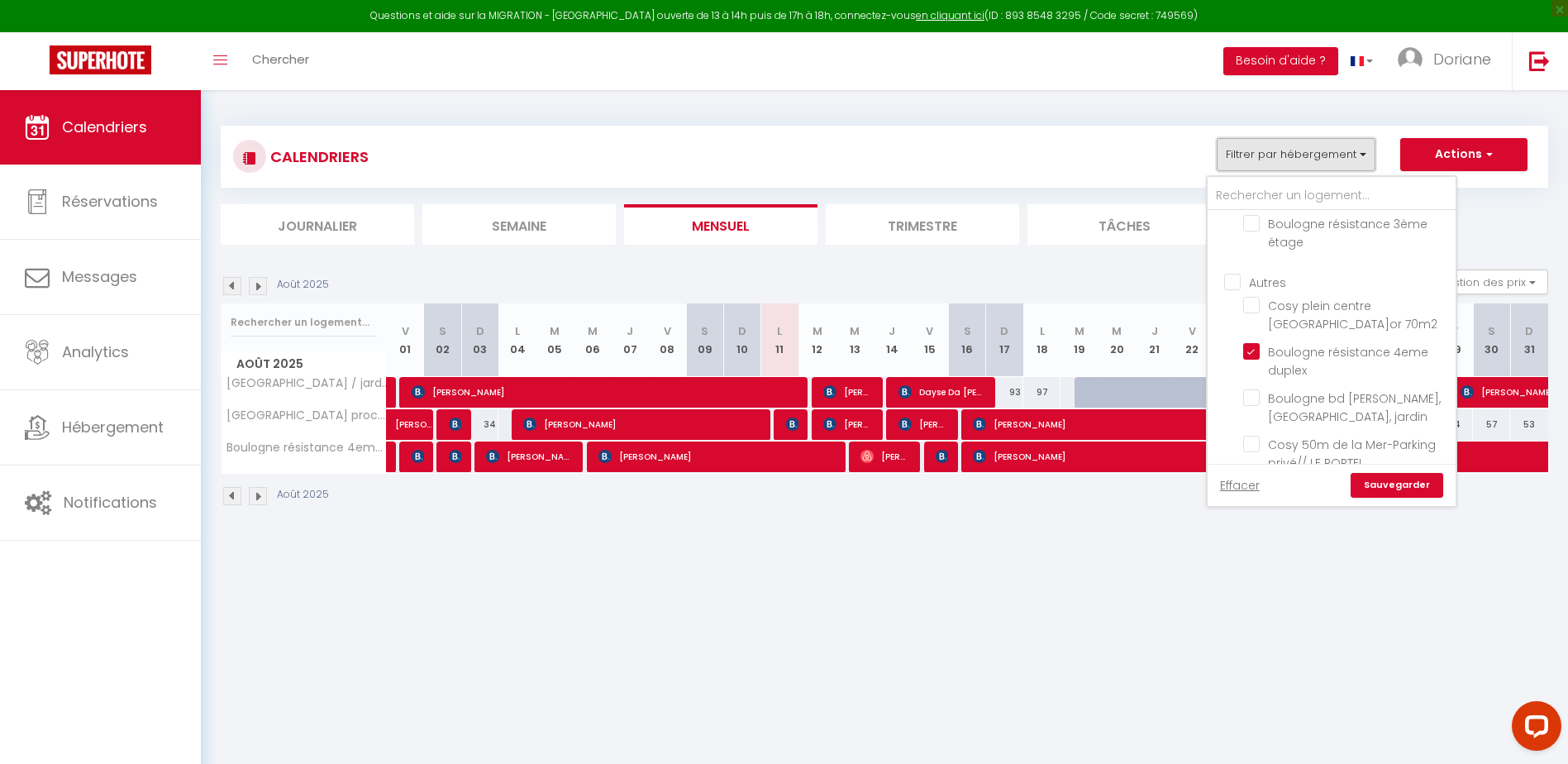
scroll to position [165, 0]
click at [1257, 344] on input "Boulogne résistance 4eme duplex" at bounding box center [1346, 335] width 207 height 17
checkbox input "false"
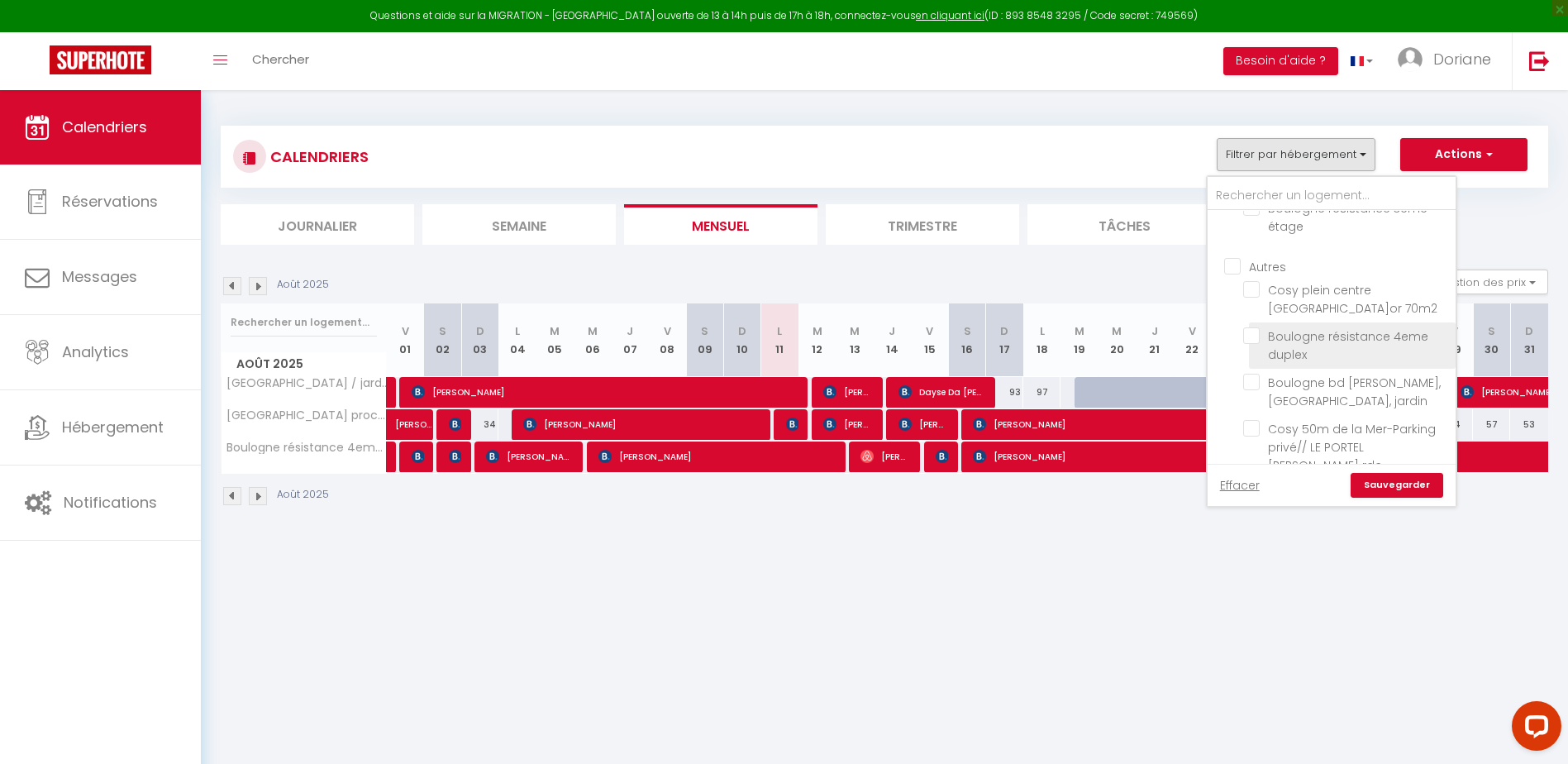
checkbox input "false"
click at [1404, 493] on link "Sauvegarder" at bounding box center [1397, 486] width 92 height 25
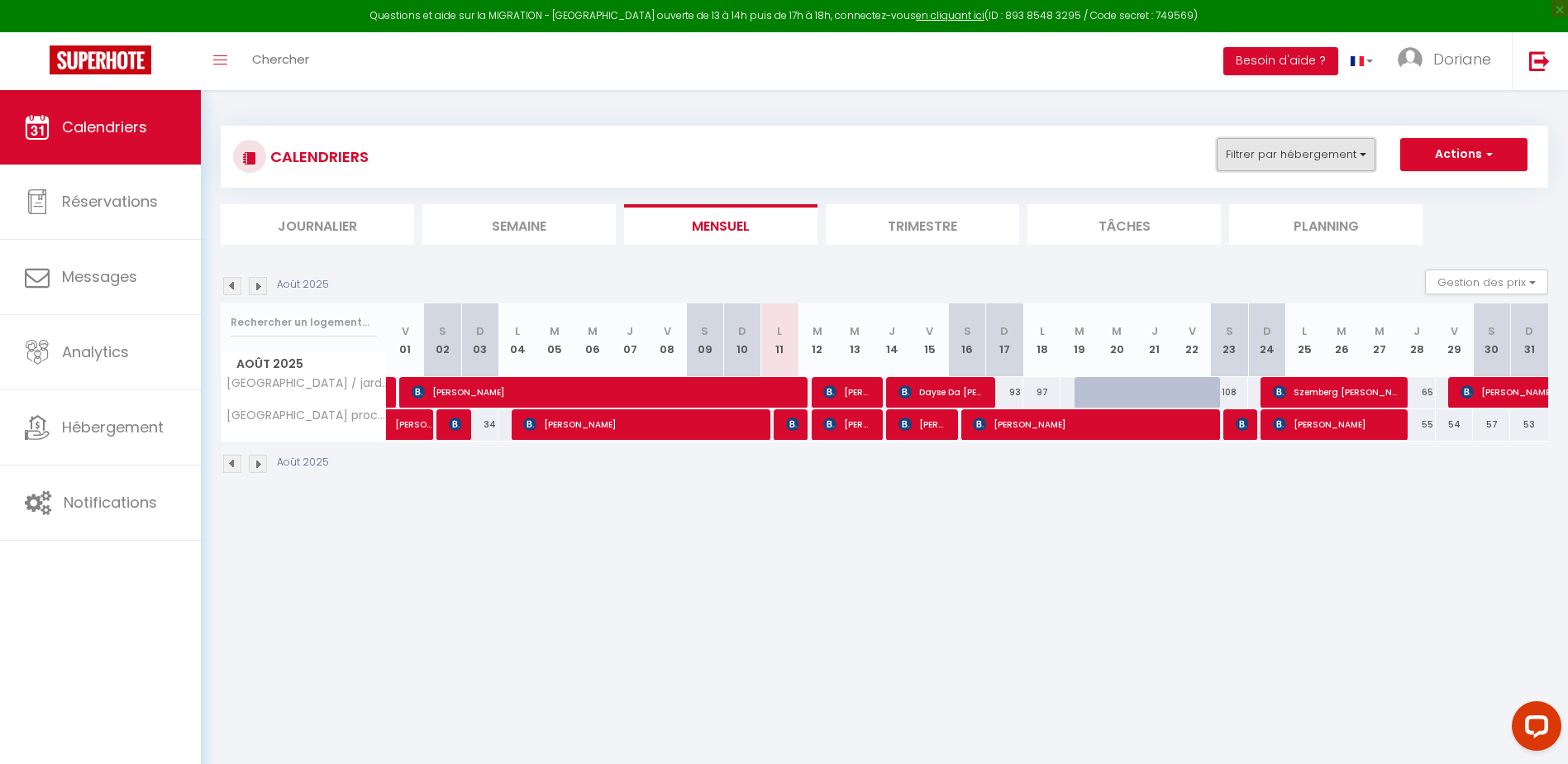
click at [1299, 163] on button "Filtrer par hébergement" at bounding box center [1296, 155] width 158 height 33
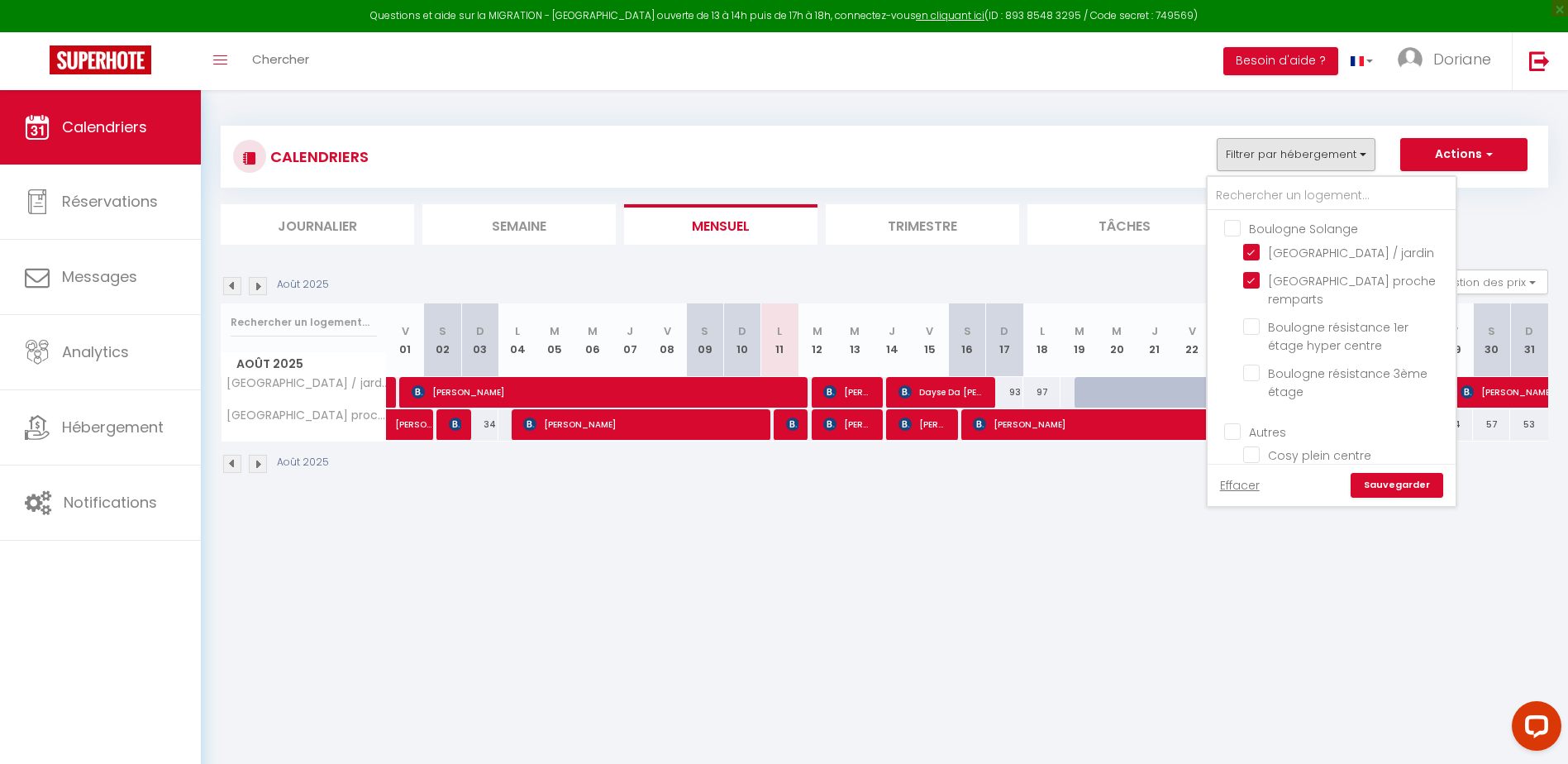
click at [1230, 225] on input "Boulogne Solange" at bounding box center [1347, 227] width 248 height 17
checkbox input "true"
checkbox input "false"
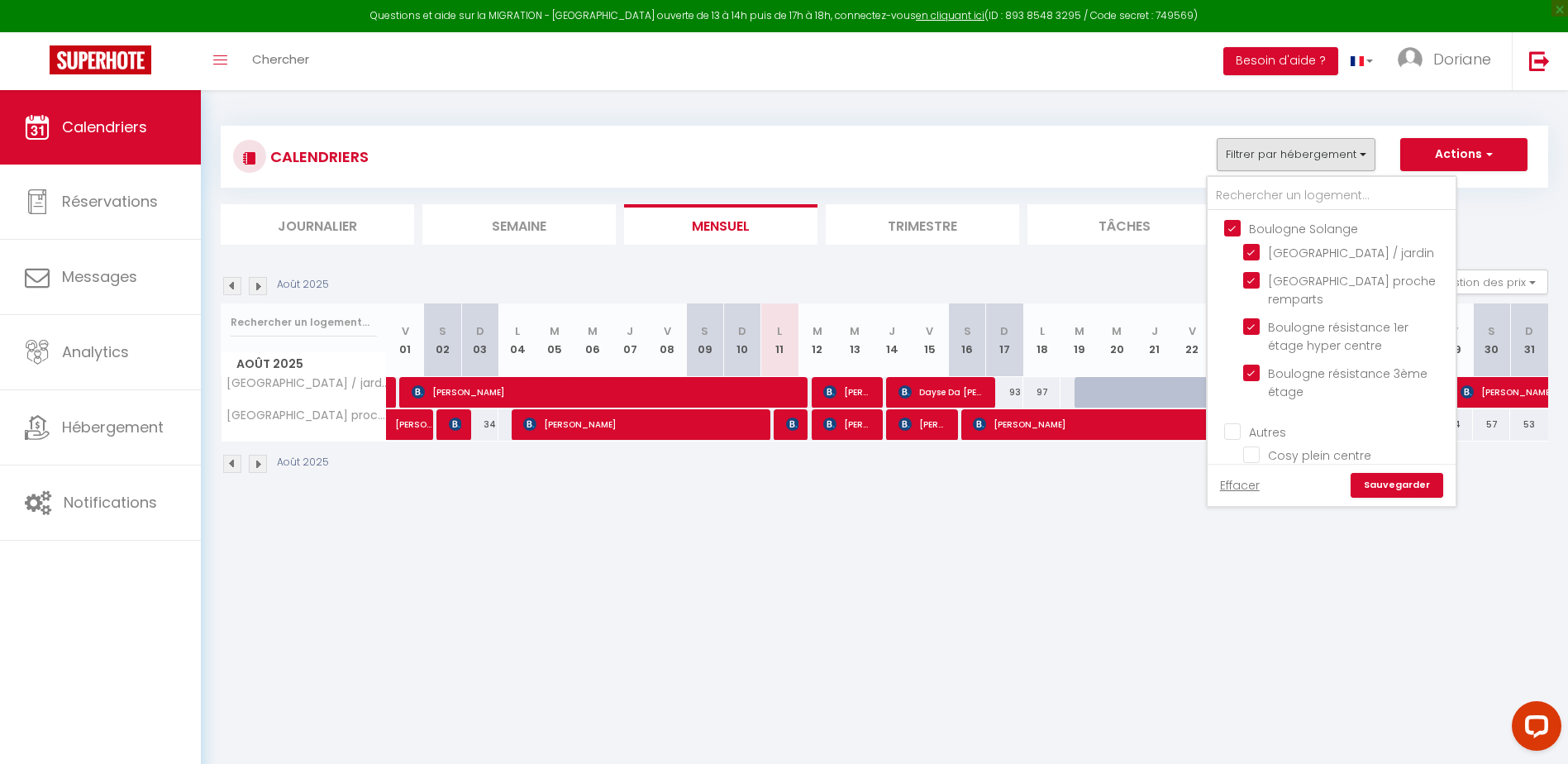
checkbox input "false"
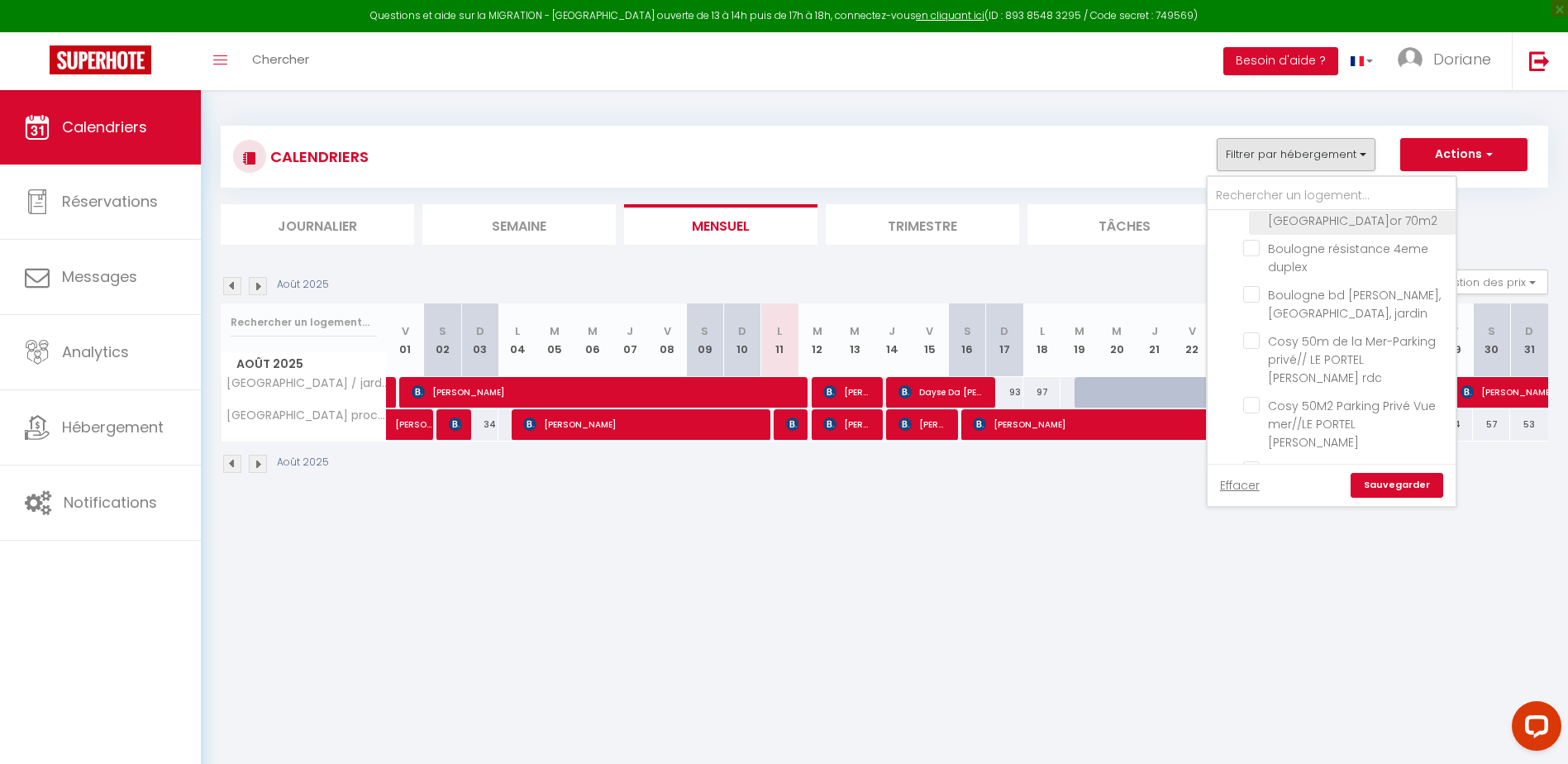
scroll to position [217, 0]
click at [1235, 223] on input "Autres" at bounding box center [1347, 214] width 248 height 17
checkbox input "true"
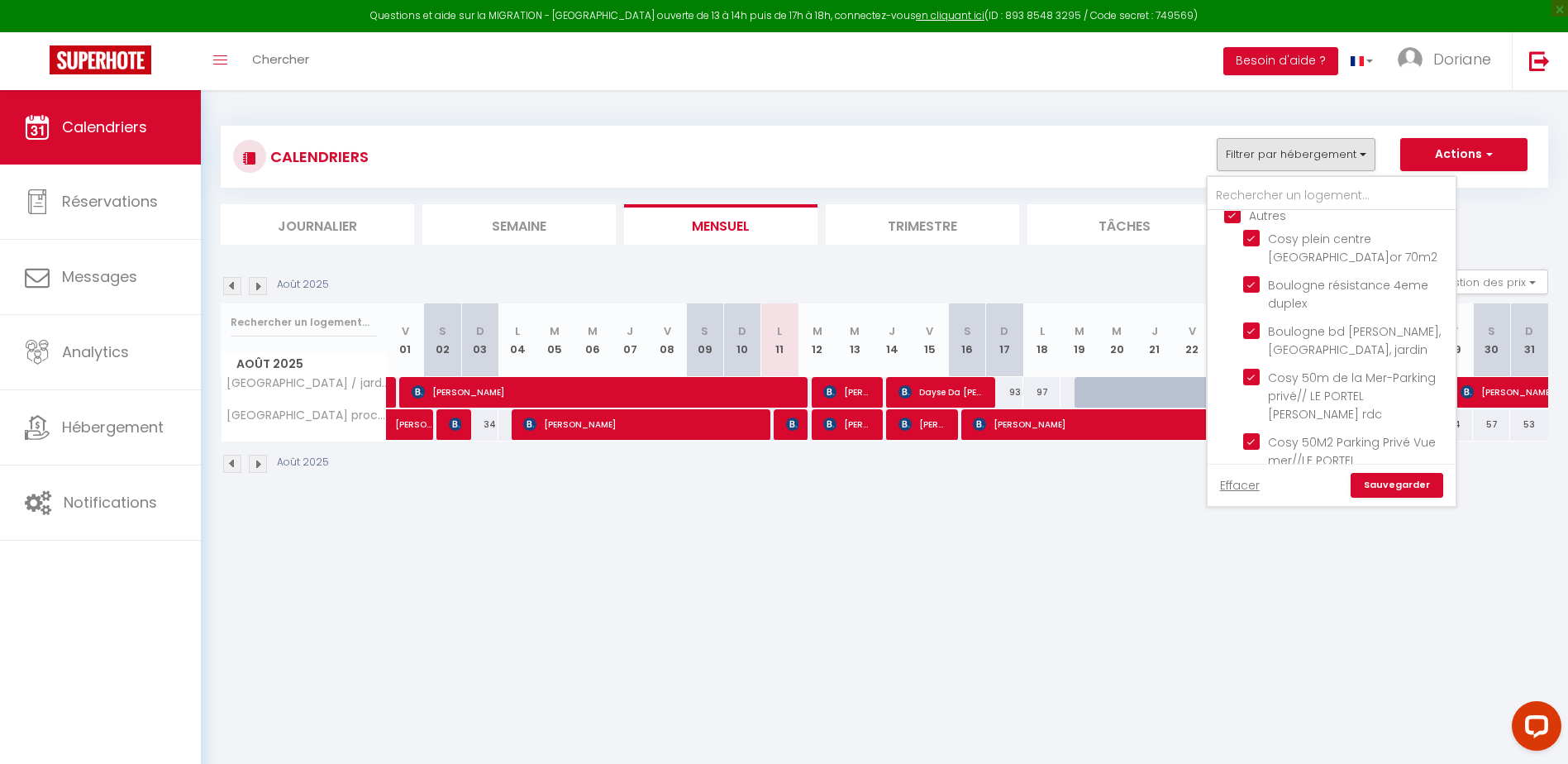
checkbox input "true"
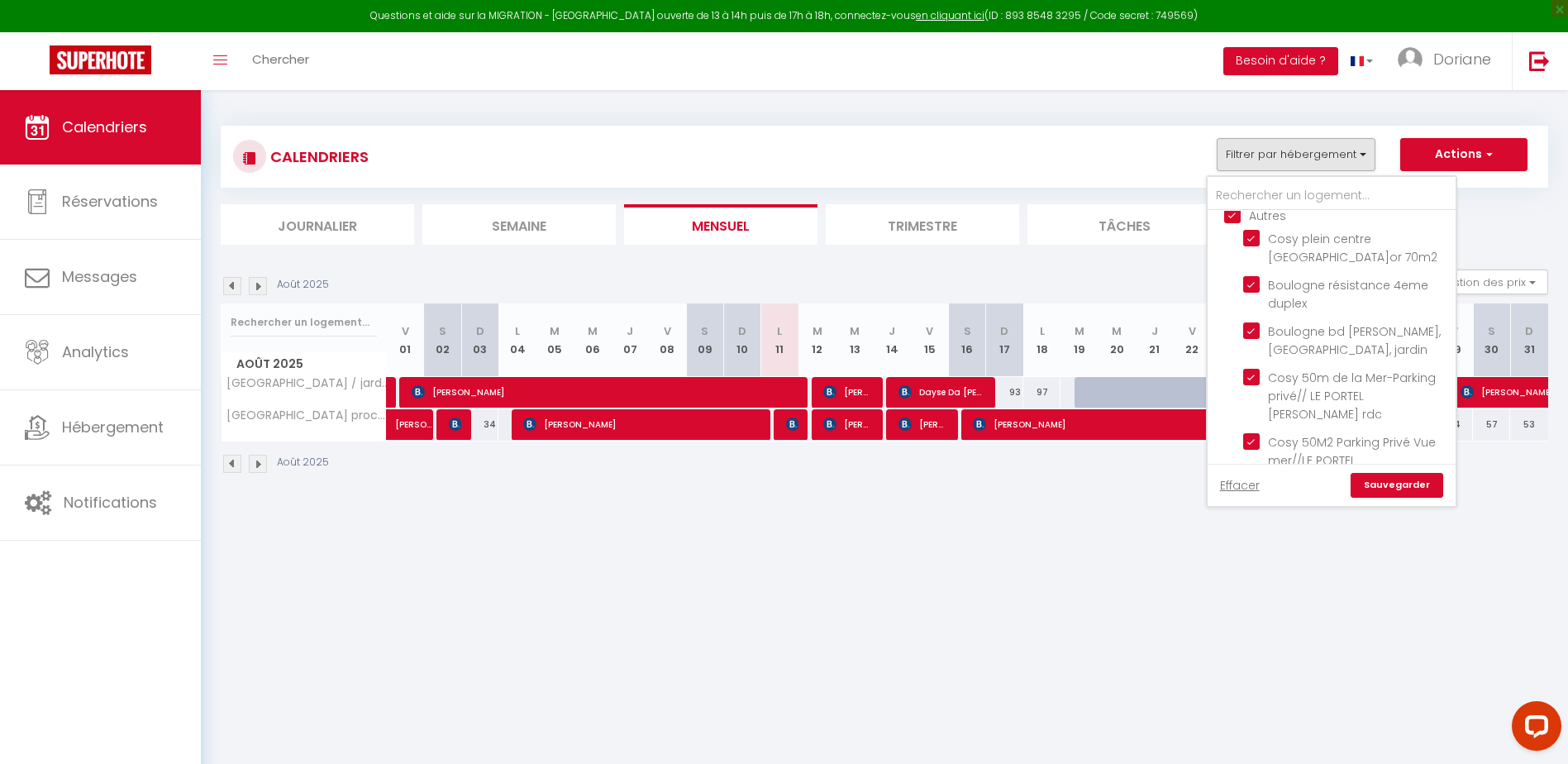
checkbox input "true"
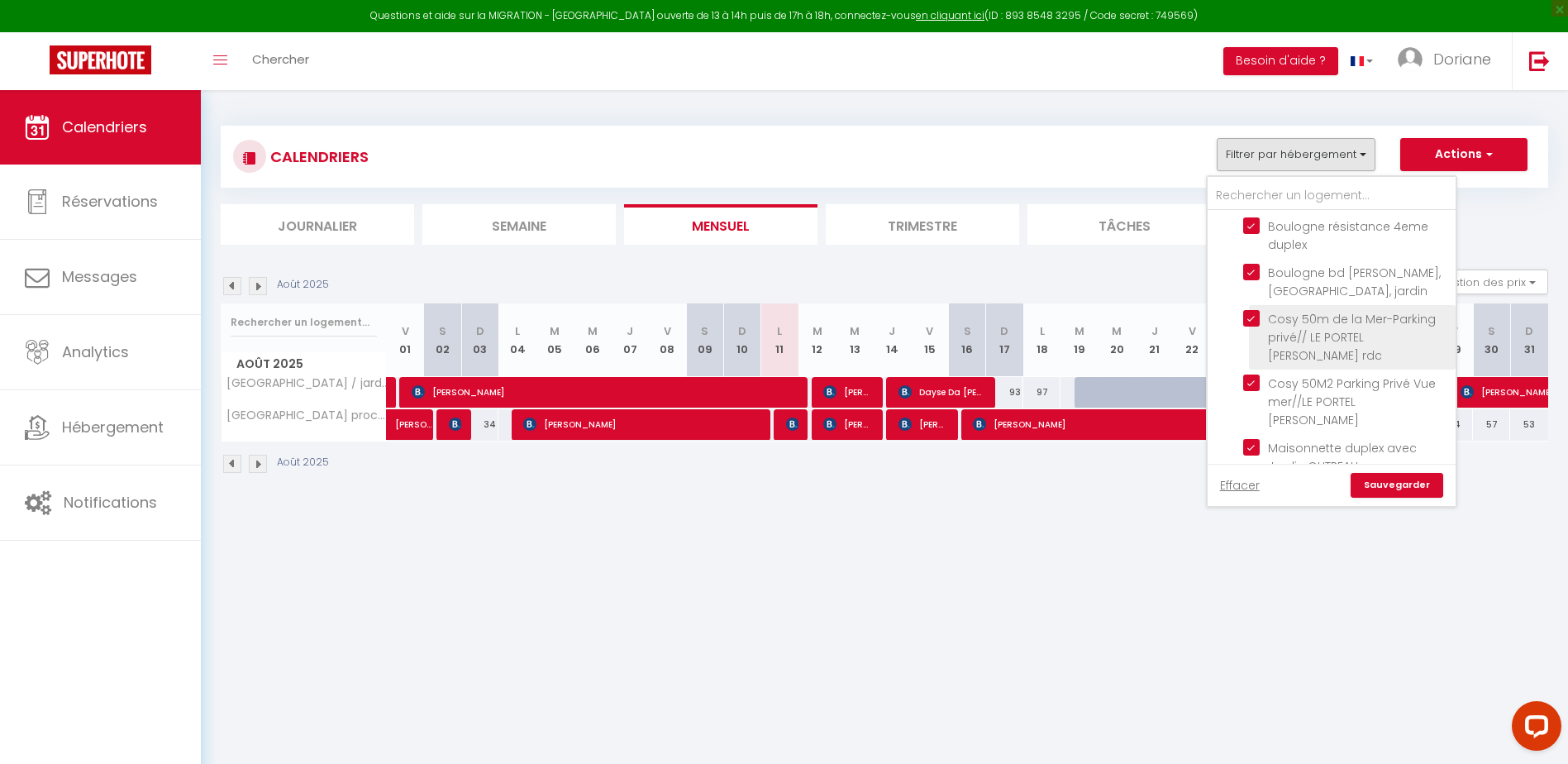
scroll to position [299, 0]
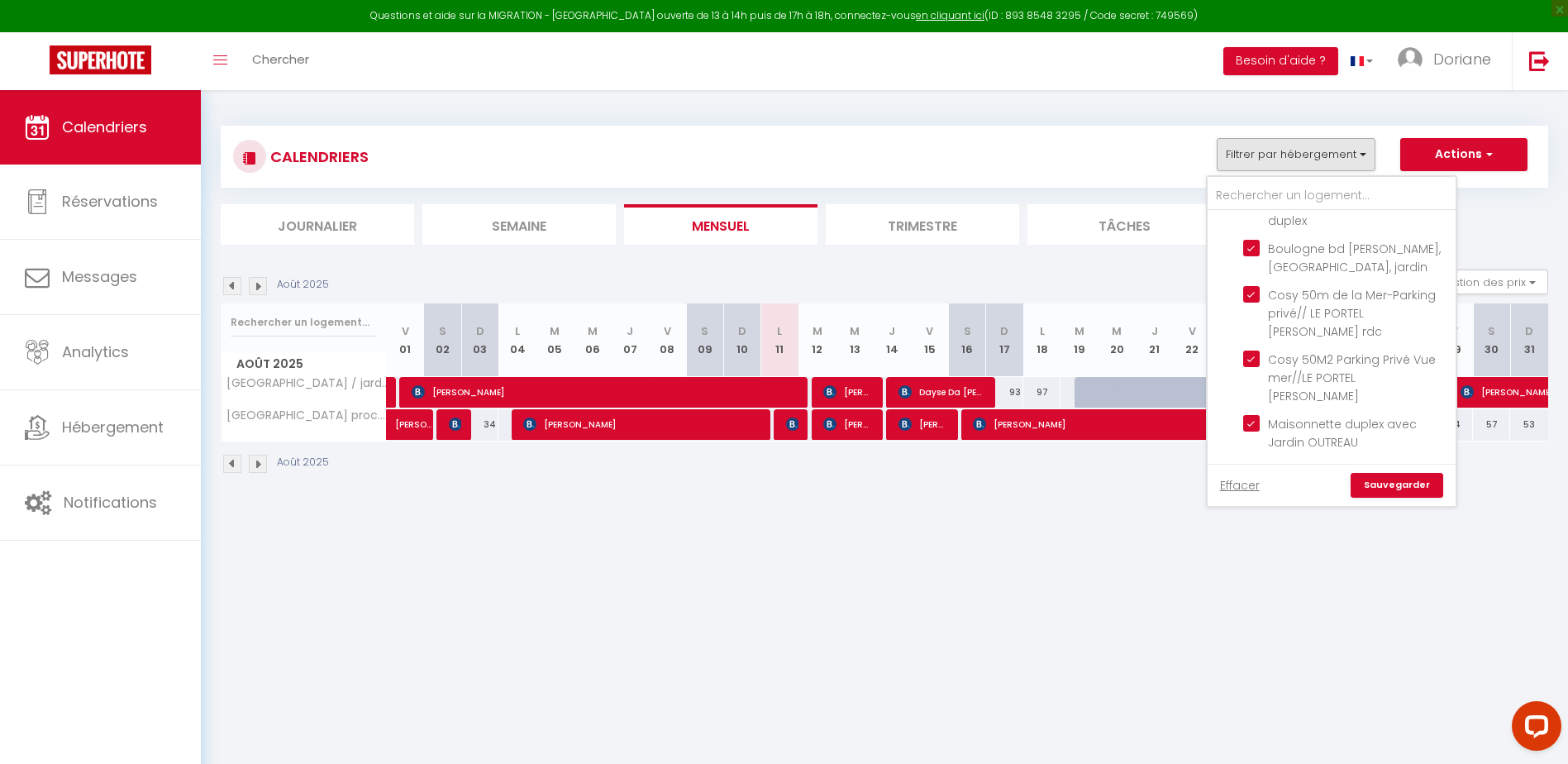
click at [1378, 486] on link "Sauvegarder" at bounding box center [1397, 486] width 92 height 25
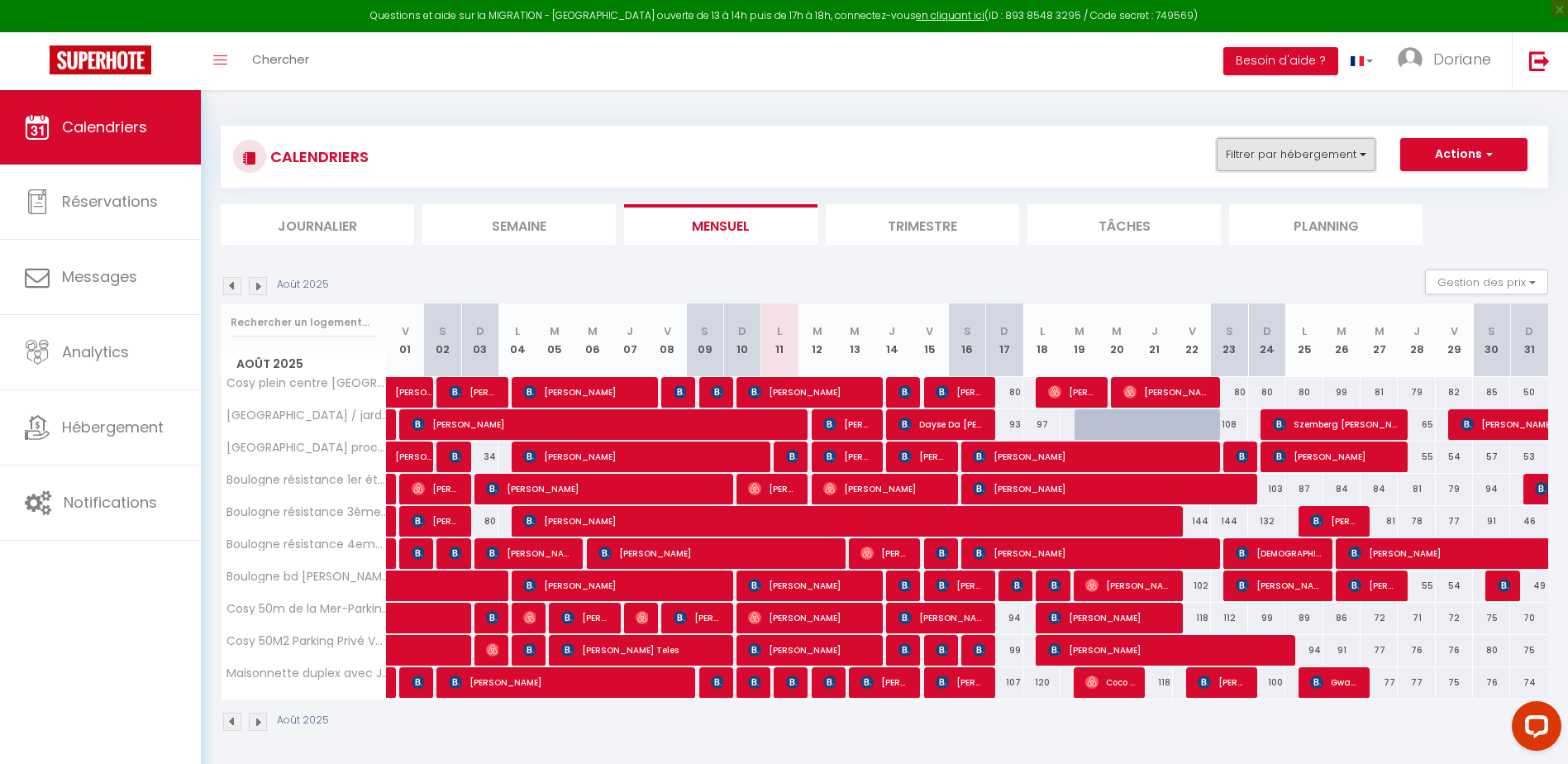
click at [1277, 157] on button "Filtrer par hébergement" at bounding box center [1296, 155] width 158 height 33
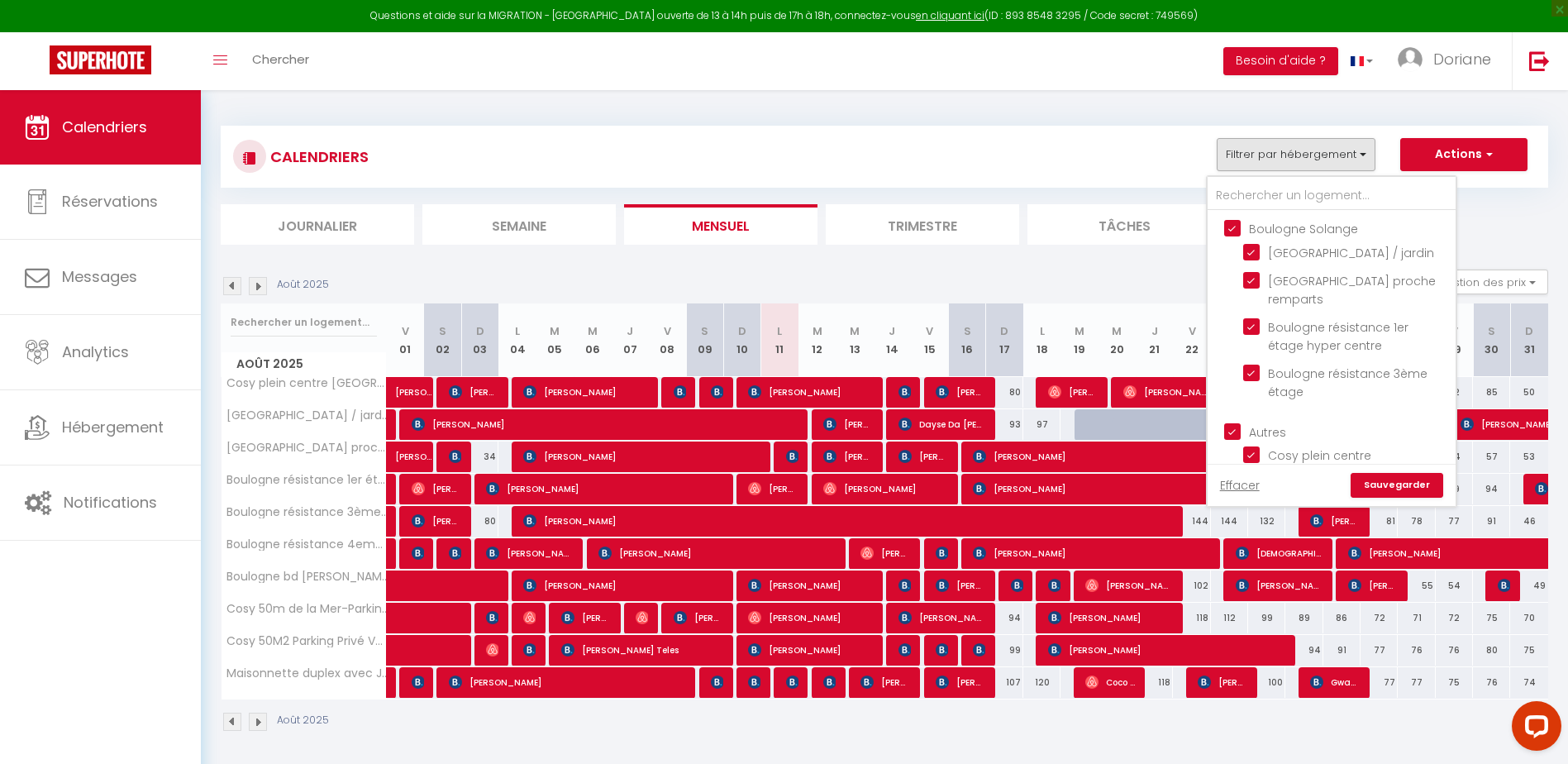
click at [1232, 225] on input "Boulogne Solange" at bounding box center [1347, 227] width 248 height 17
checkbox input "false"
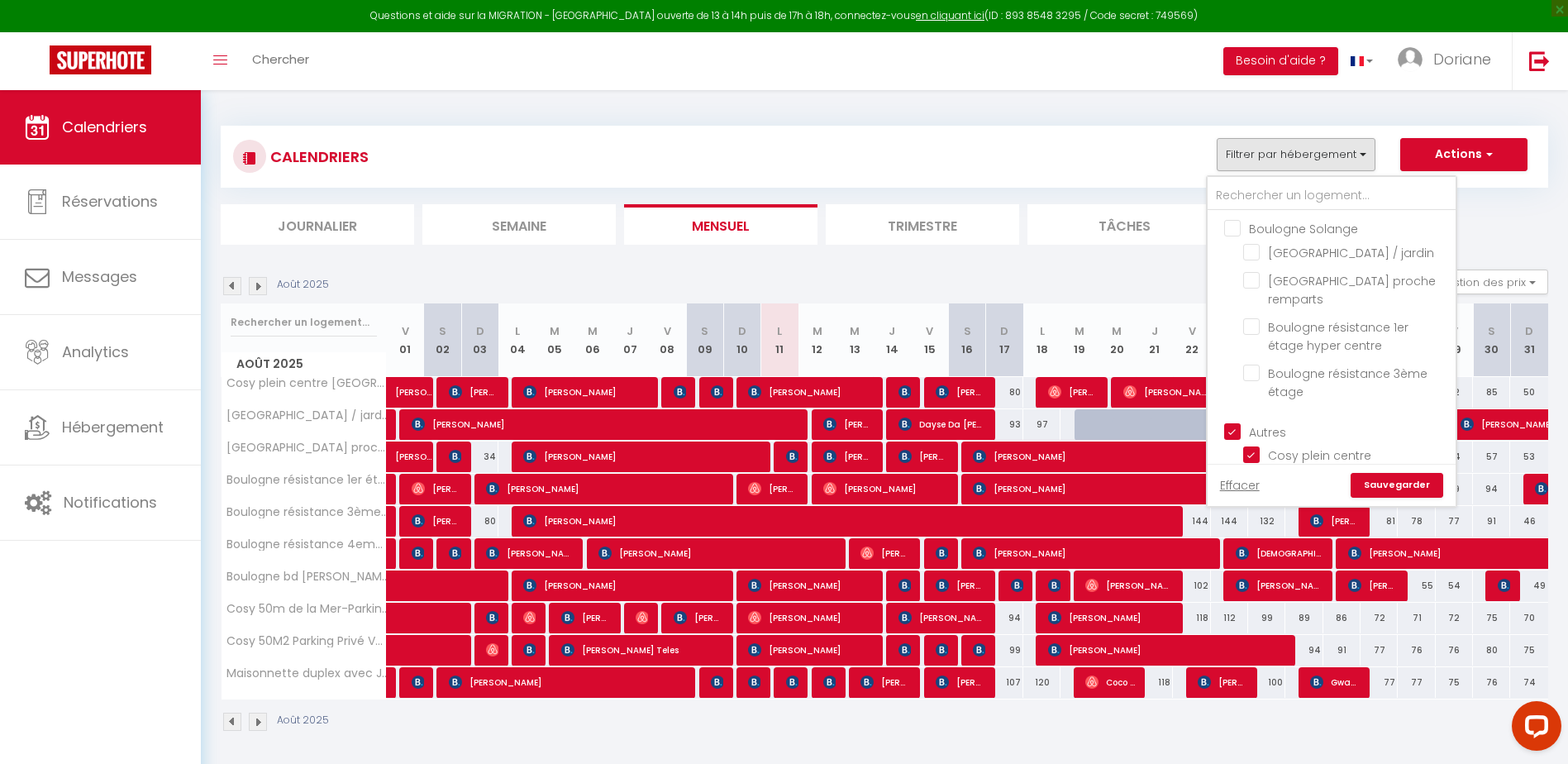
checkbox input "false"
click at [1238, 439] on ul "Autres Cosy plein centre [GEOGRAPHIC_DATA]or 70m2 Boulogne résistance 4eme dupl…" at bounding box center [1331, 589] width 248 height 350
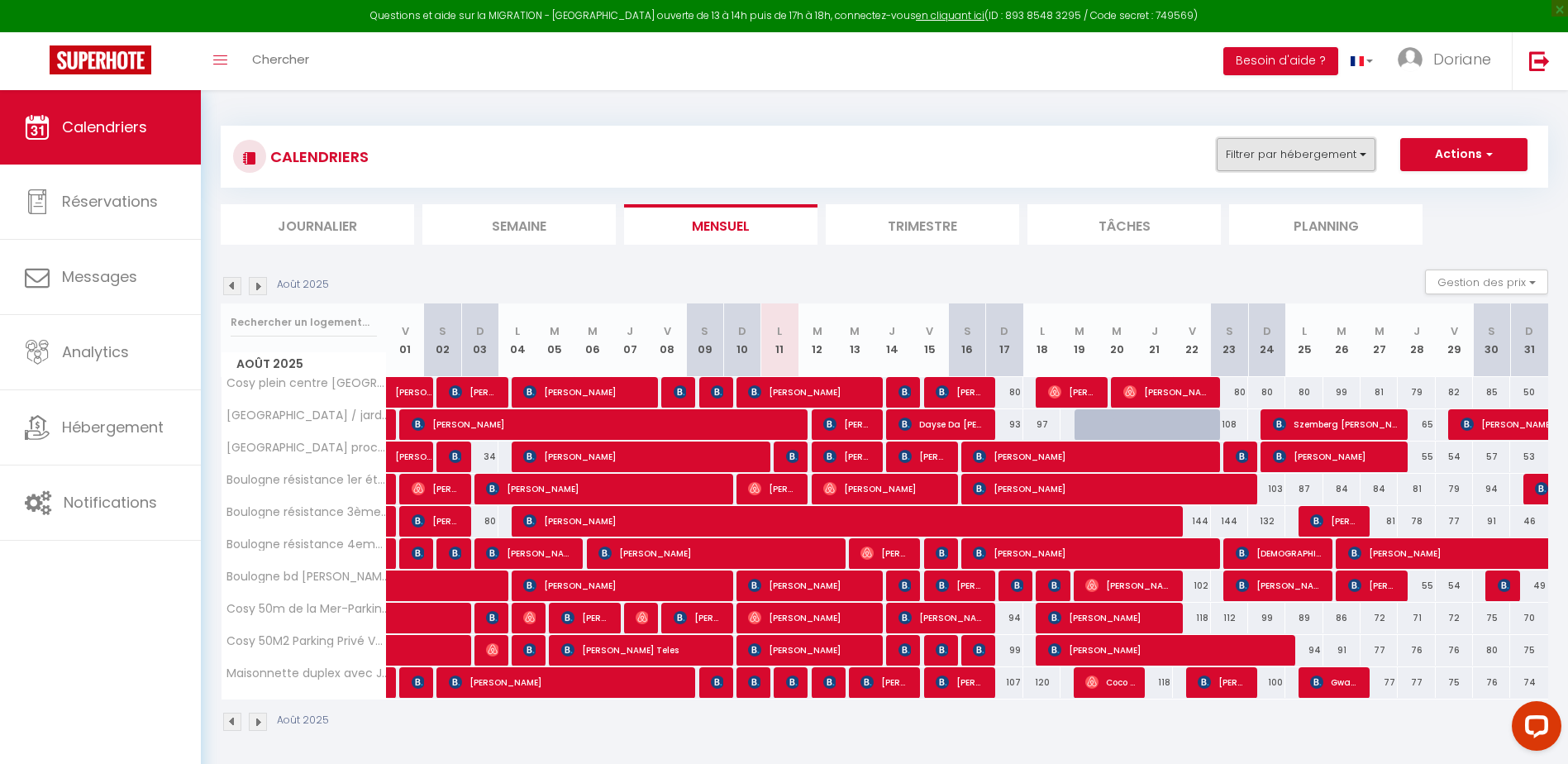
click at [1313, 164] on button "Filtrer par hébergement" at bounding box center [1296, 155] width 158 height 33
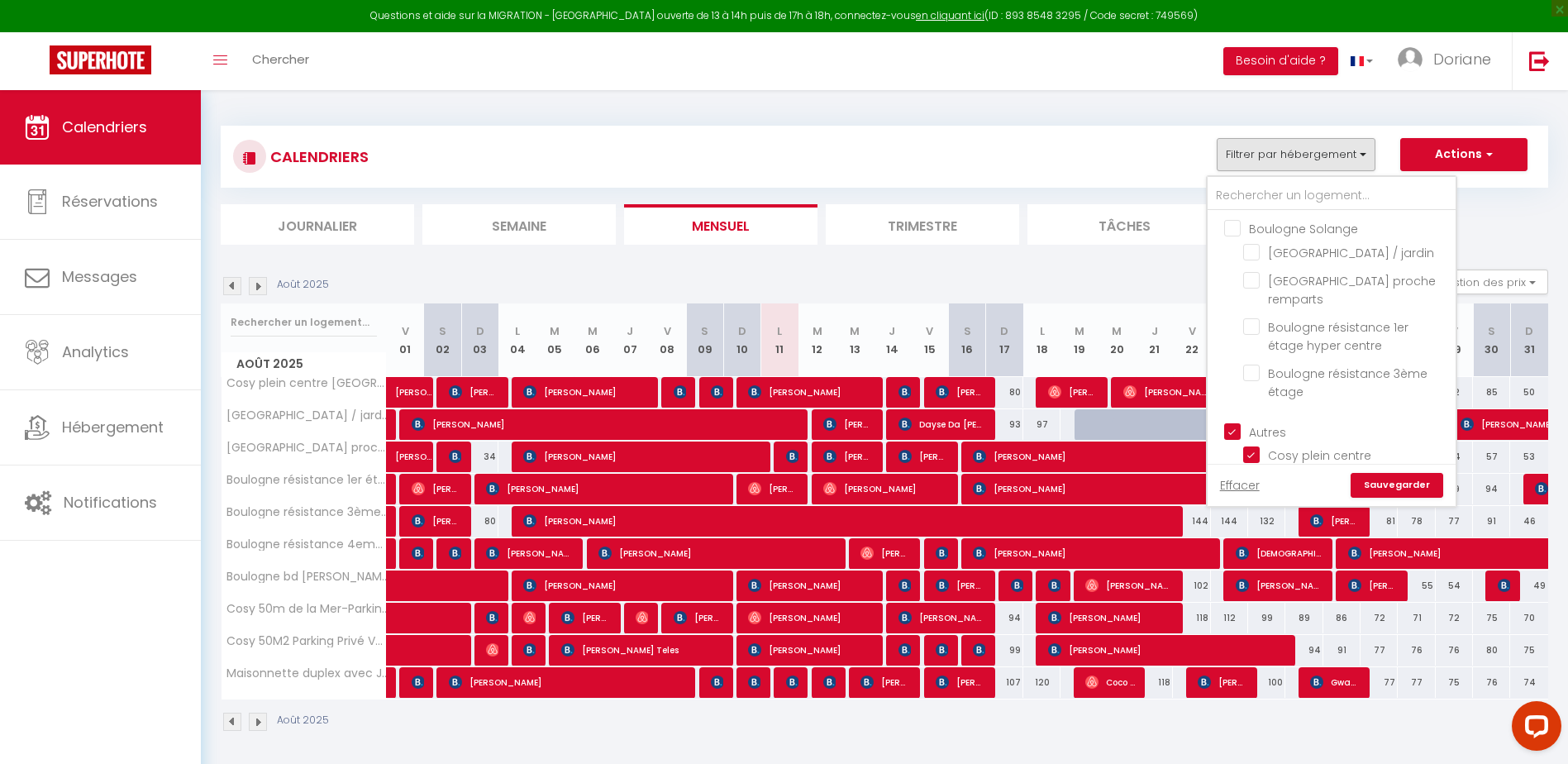
click at [1232, 222] on input "Boulogne Solange" at bounding box center [1347, 227] width 248 height 17
checkbox input "true"
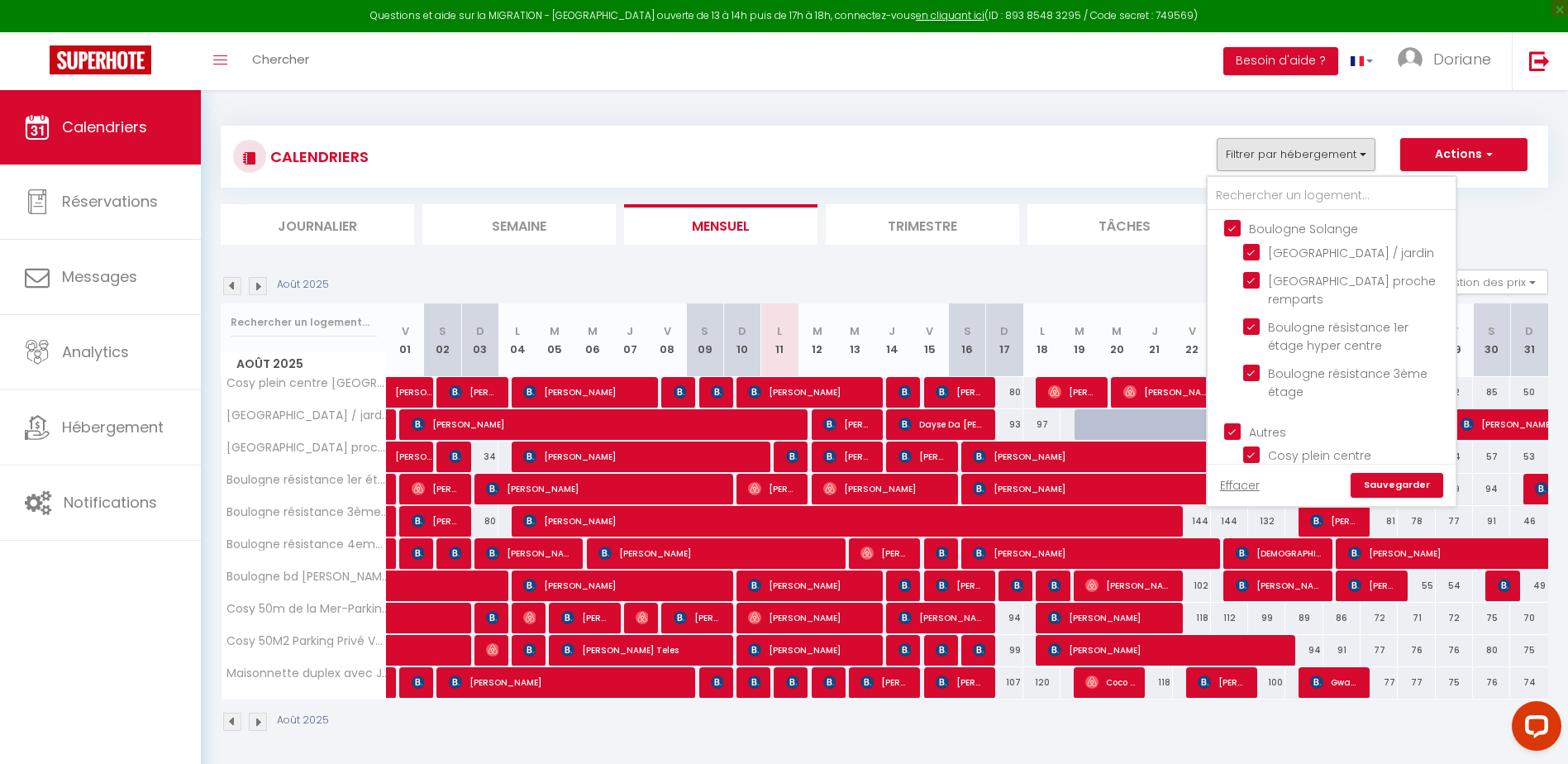
checkbox input "true"
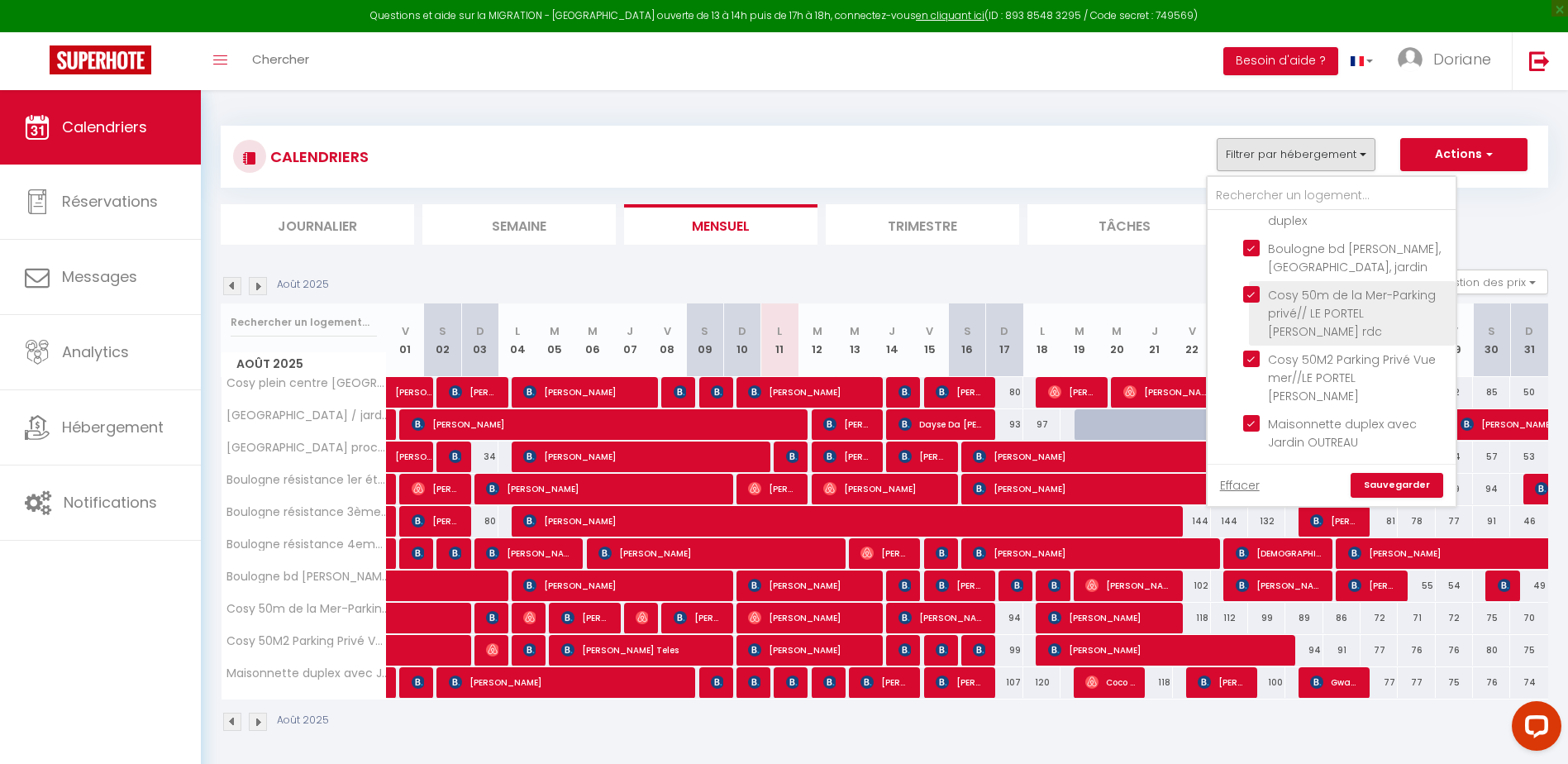
click at [1251, 303] on input "Cosy 50m de la Mer-Parking privé// LE PORTEL [PERSON_NAME] rdc" at bounding box center [1346, 294] width 207 height 17
checkbox input "false"
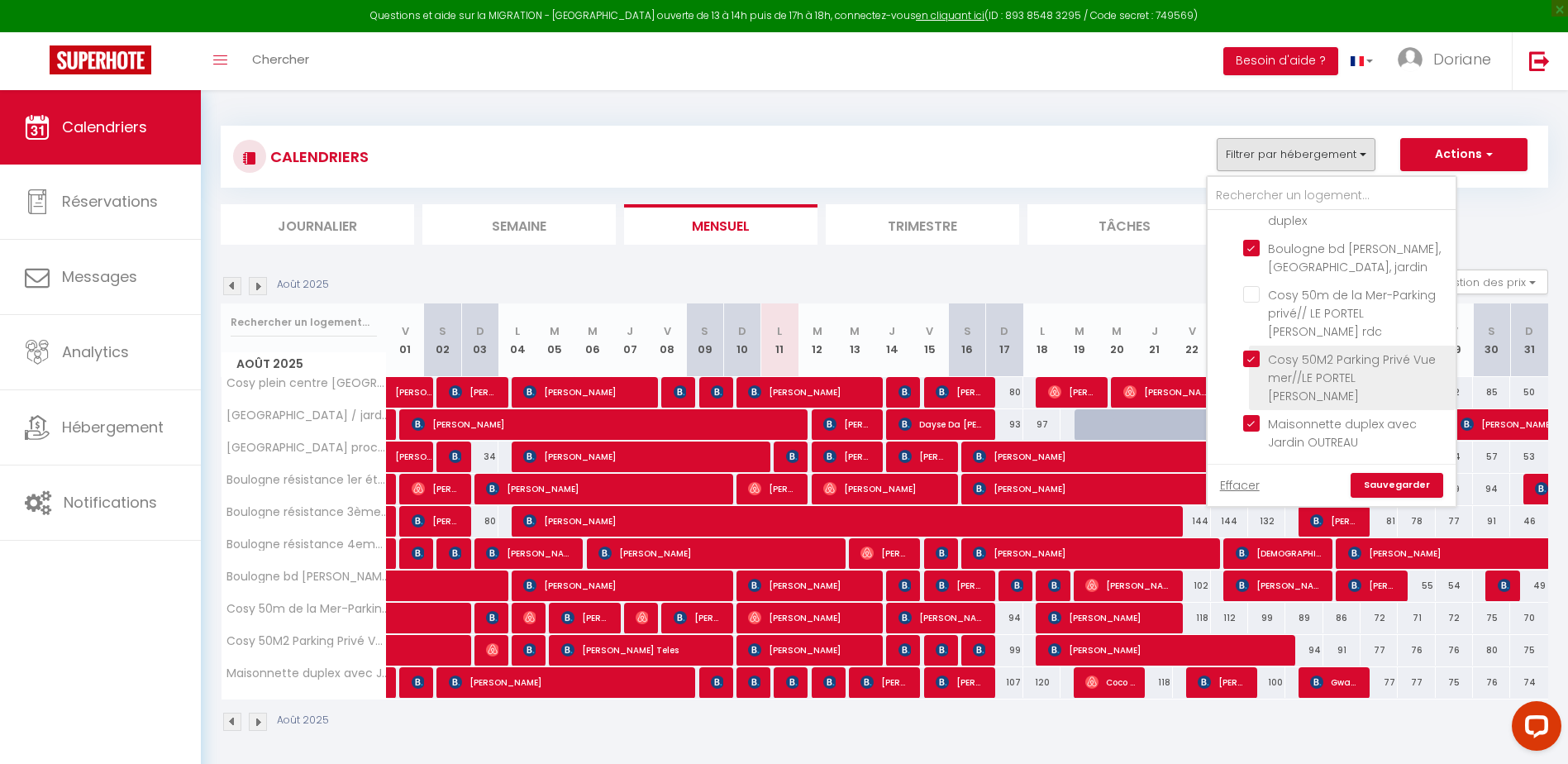
click at [1251, 367] on input "Cosy 50M2 Parking Privé Vue mer//LE PORTEL [PERSON_NAME]" at bounding box center [1346, 359] width 207 height 17
checkbox input "false"
click at [1388, 482] on link "Sauvegarder" at bounding box center [1397, 486] width 92 height 25
